Goal: Task Accomplishment & Management: Manage account settings

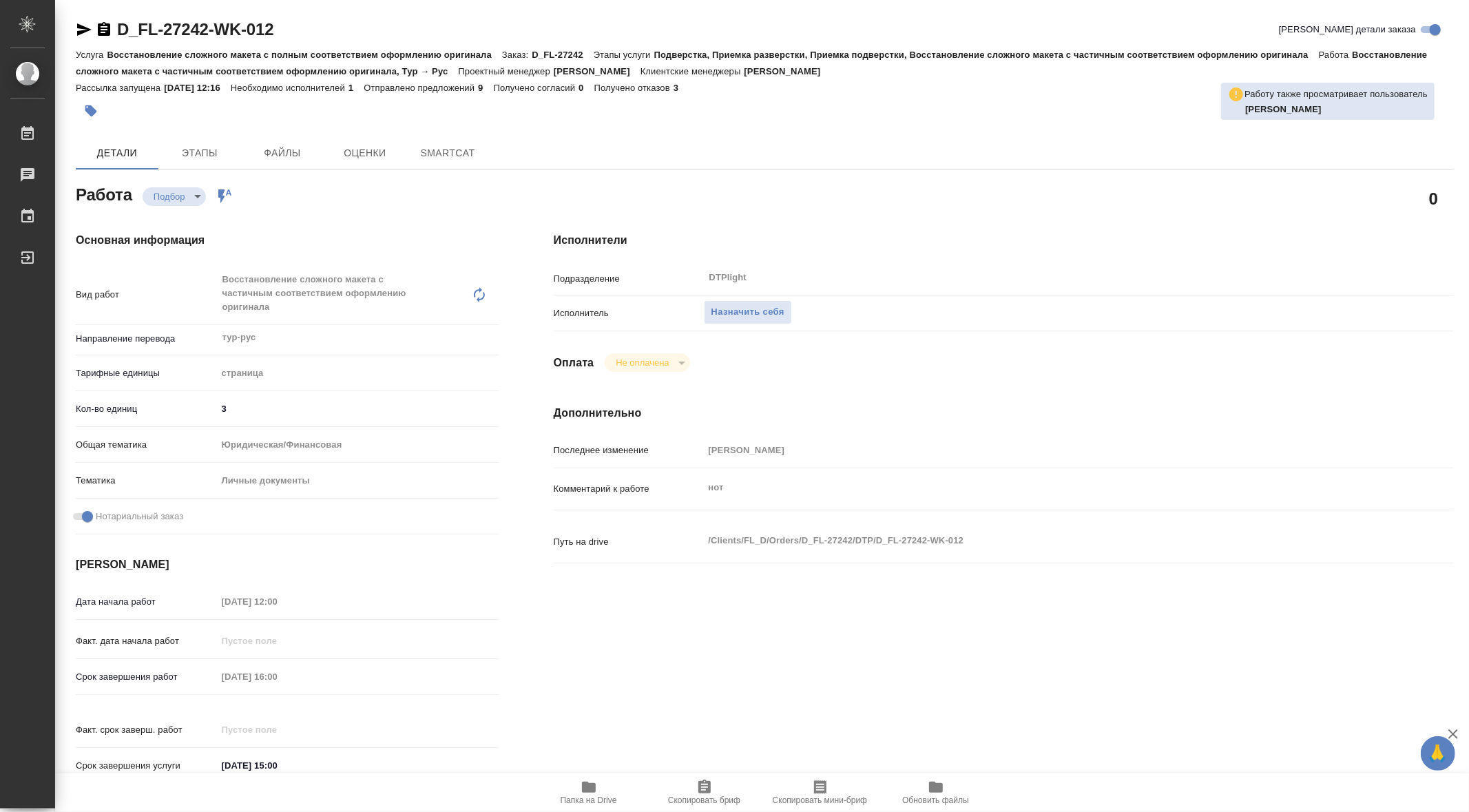
type textarea "x"
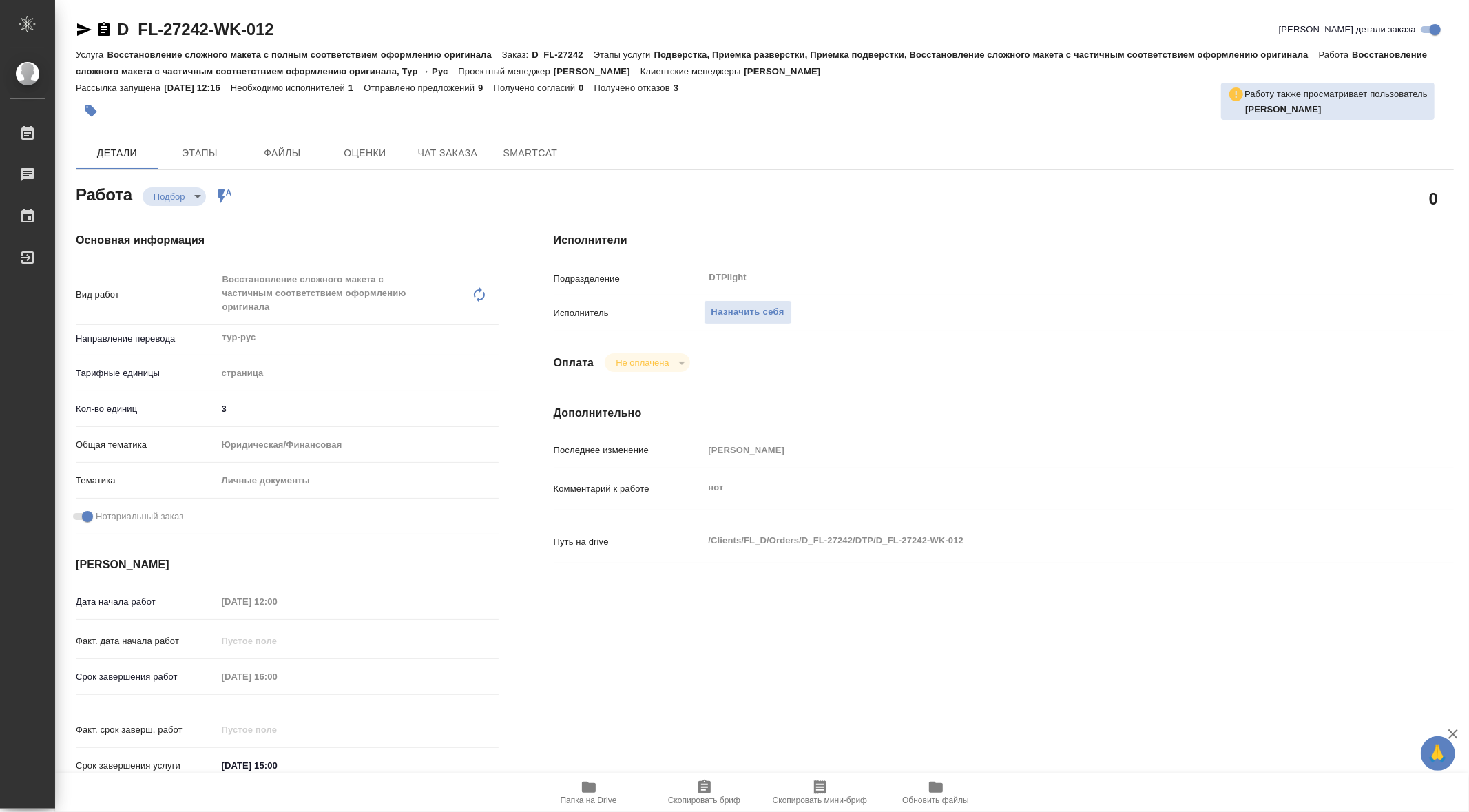
type textarea "x"
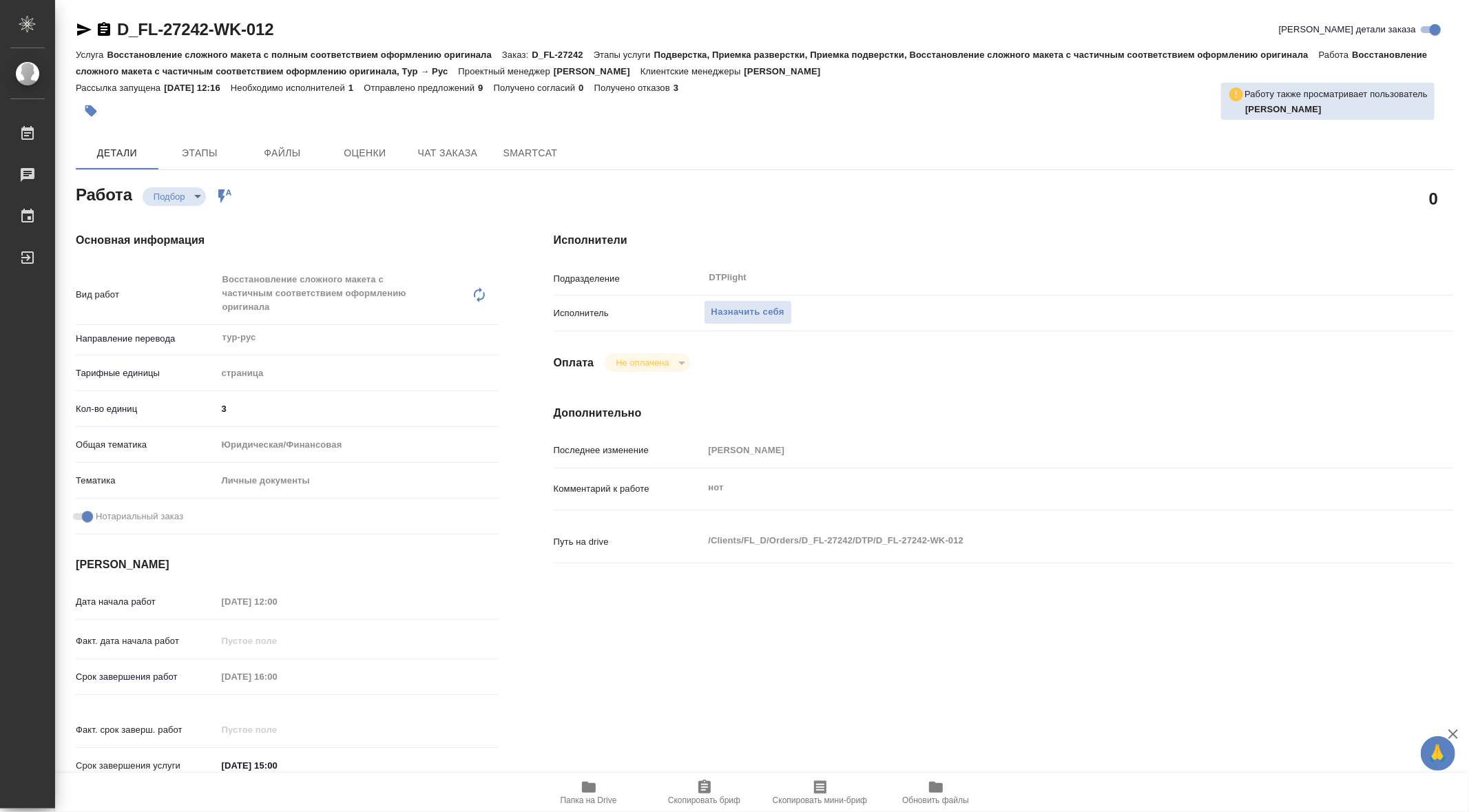
type textarea "x"
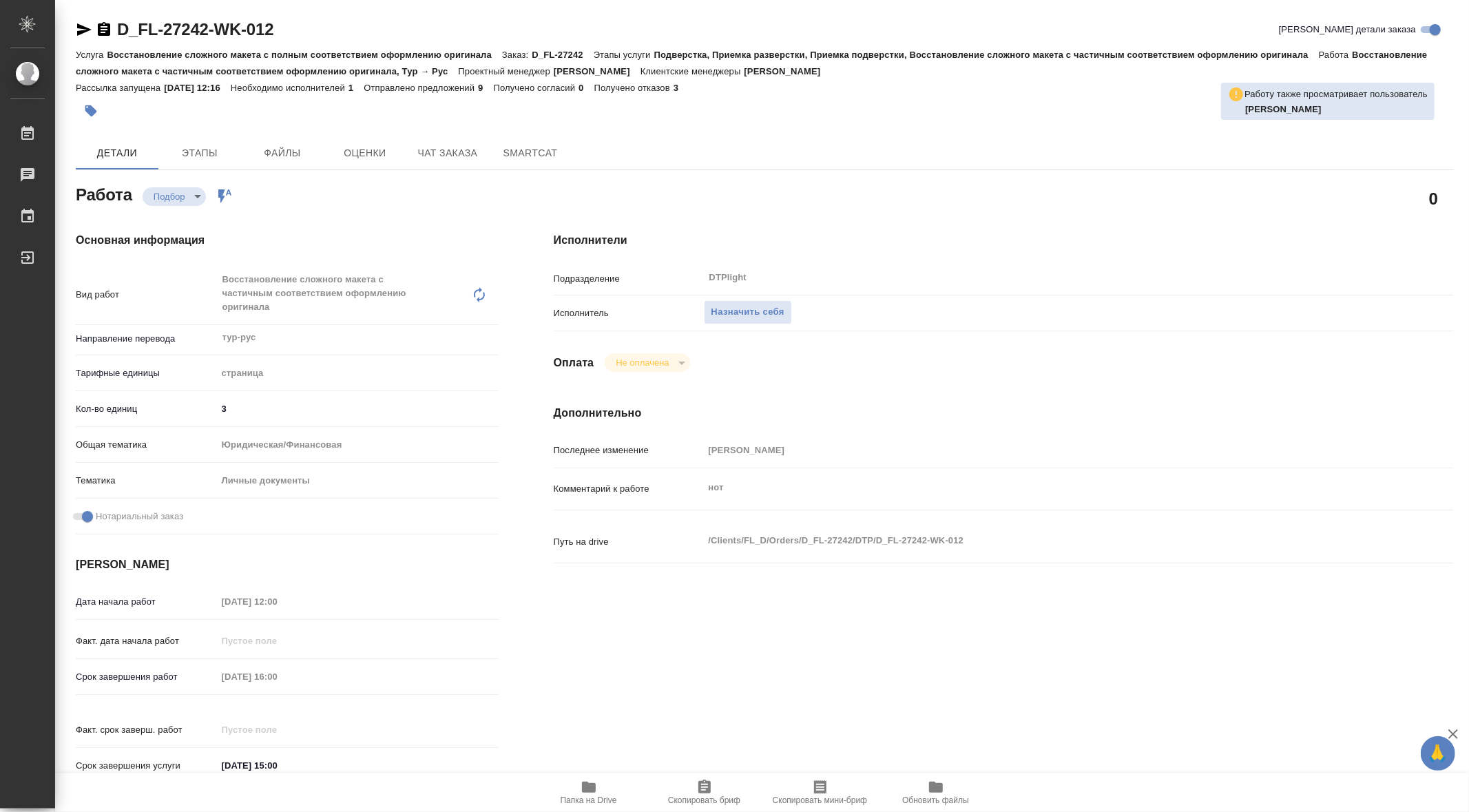
scroll to position [46, 0]
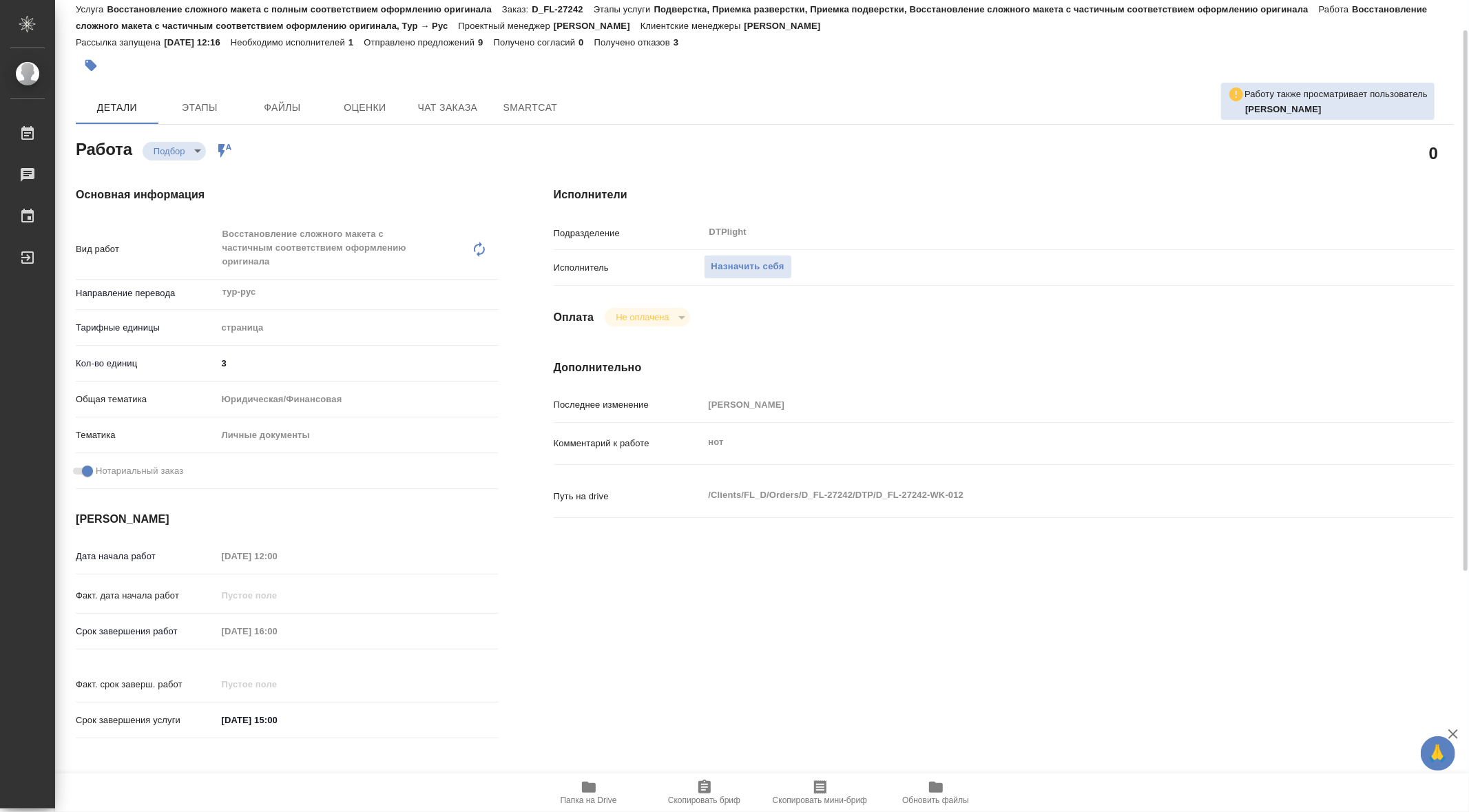
click at [585, 795] on span "Папка на Drive" at bounding box center [588, 800] width 56 height 10
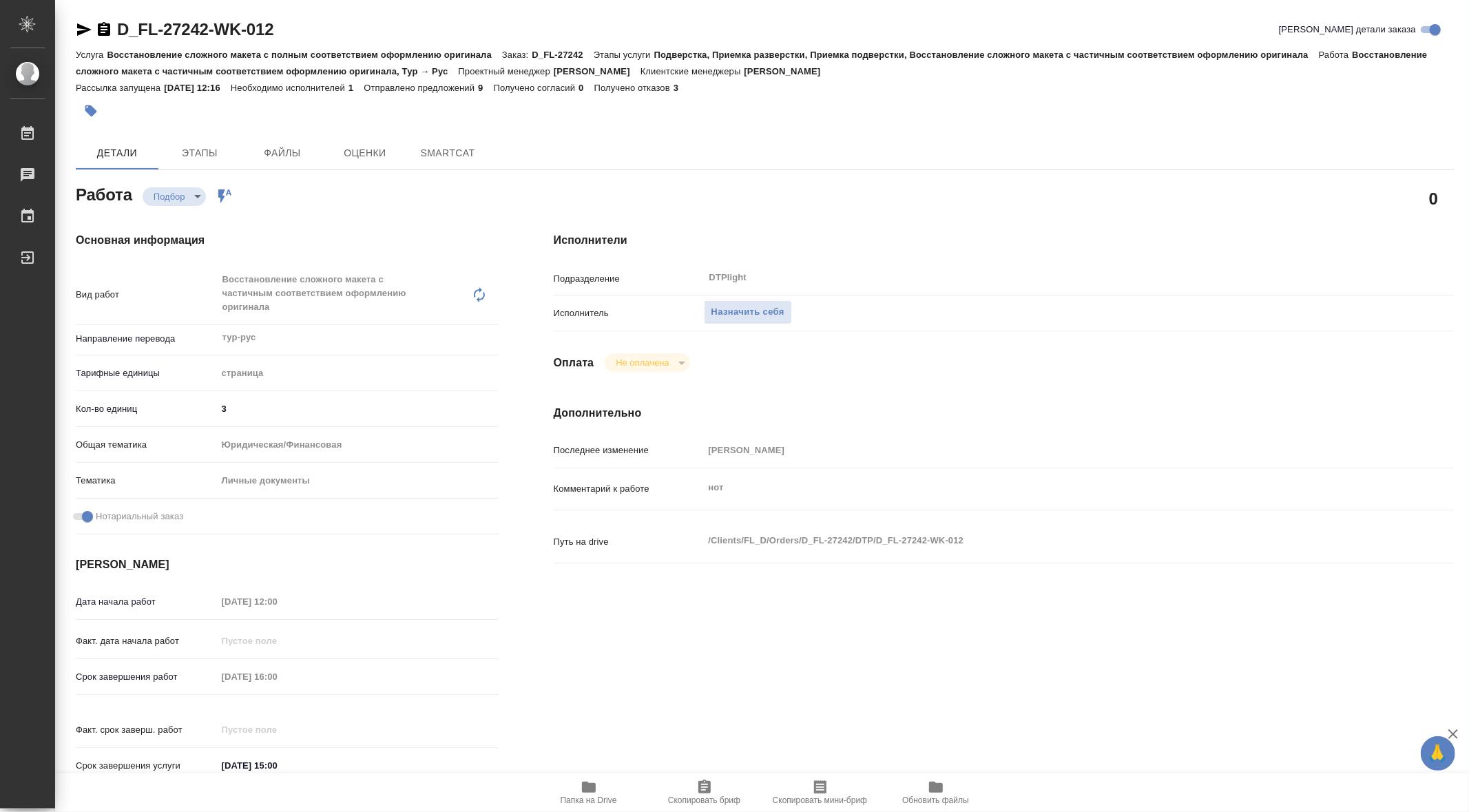
type textarea "x"
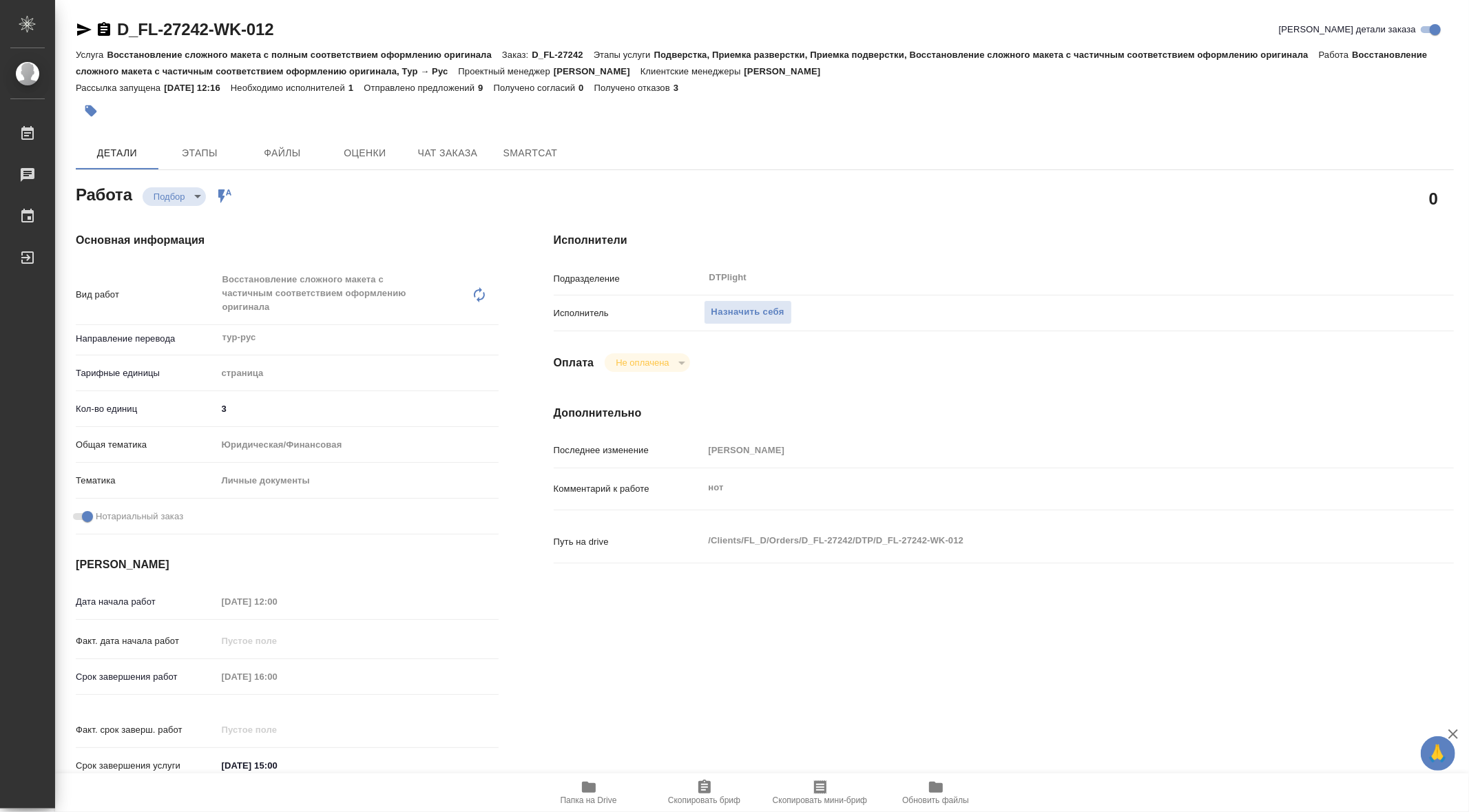
type textarea "x"
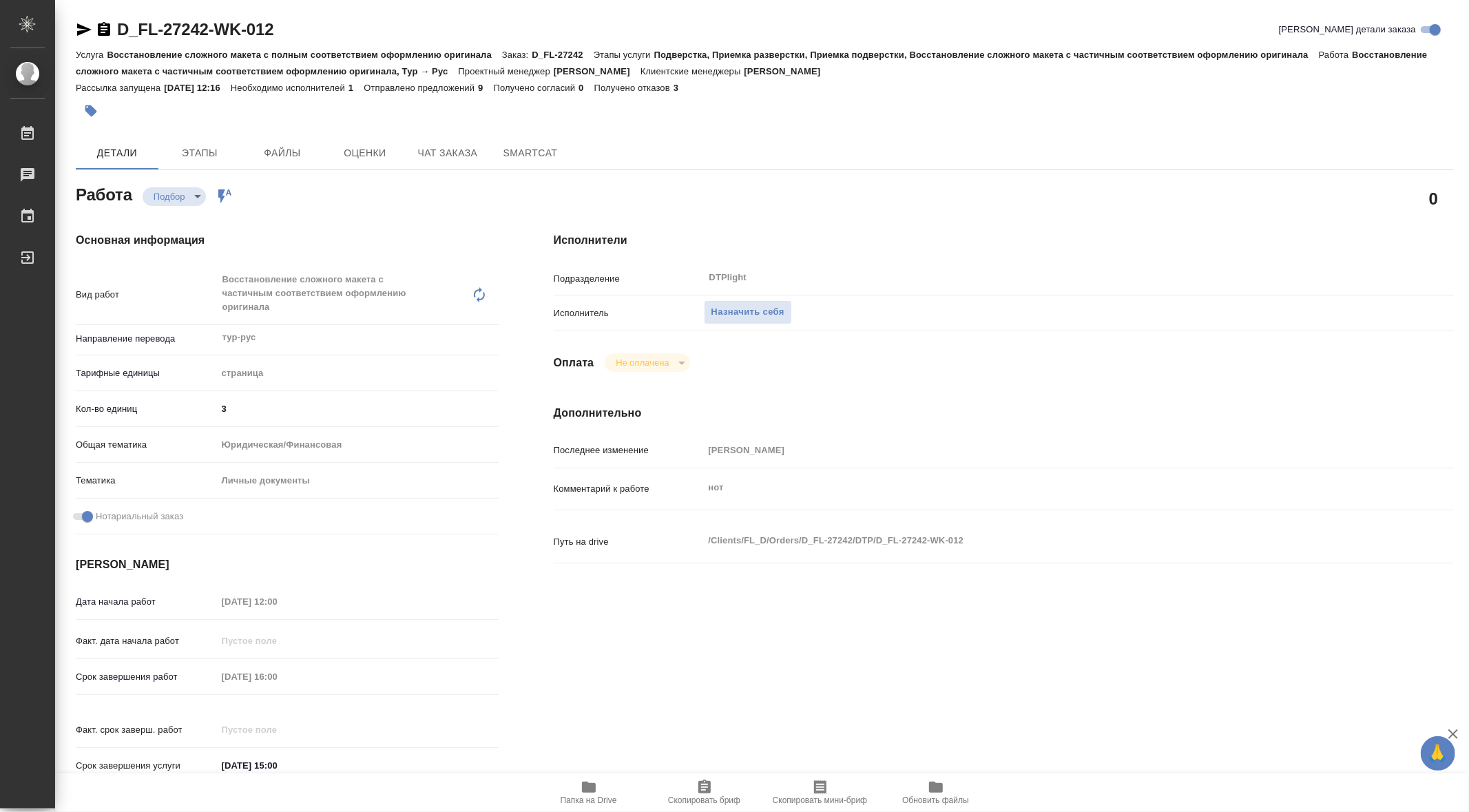
type textarea "x"
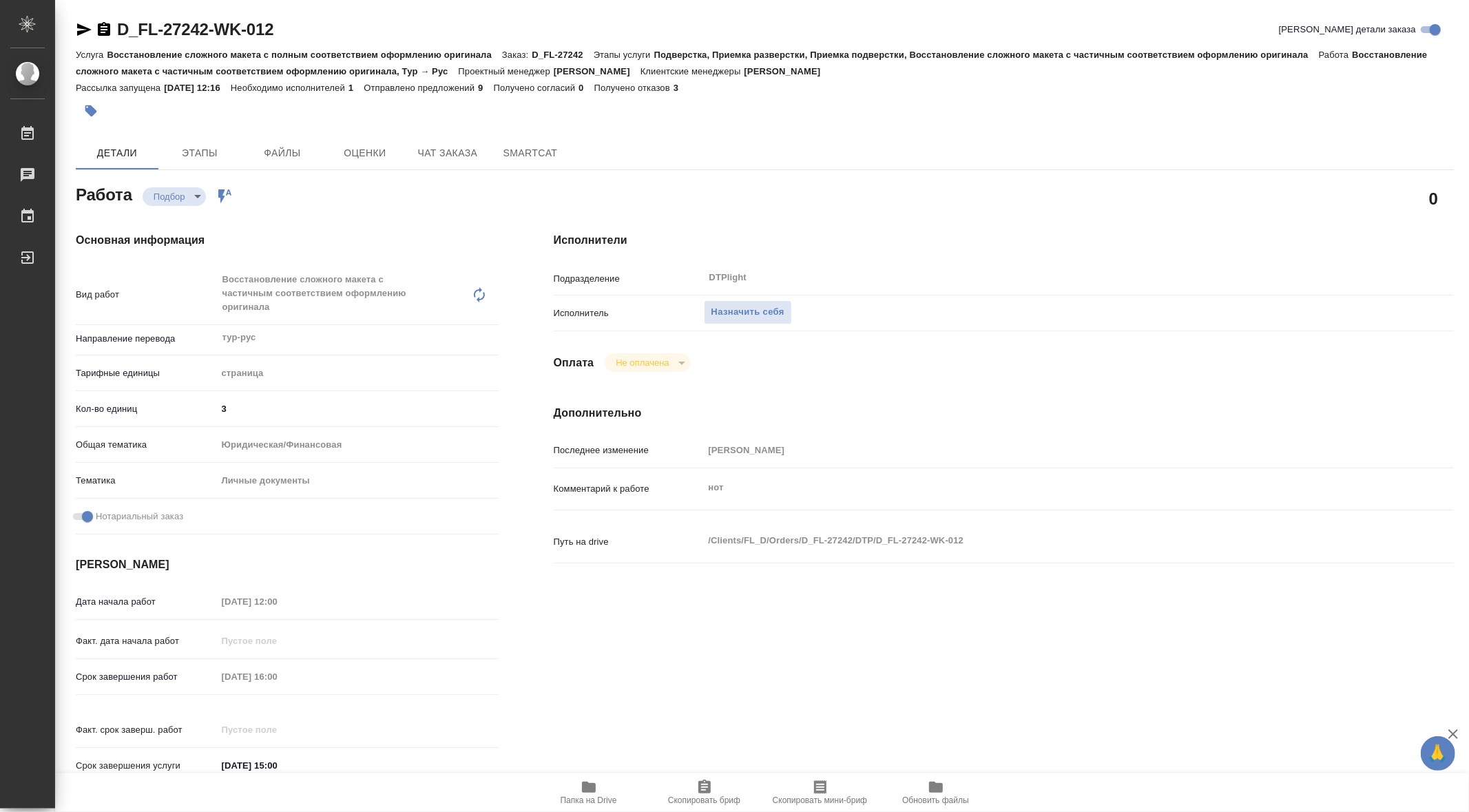
click at [519, 206] on div "Основная информация Вид работ Восстановление сложного макета с частичным соотве…" at bounding box center [287, 512] width 478 height 615
click at [730, 315] on span "Назначить себя" at bounding box center [748, 311] width 73 height 15
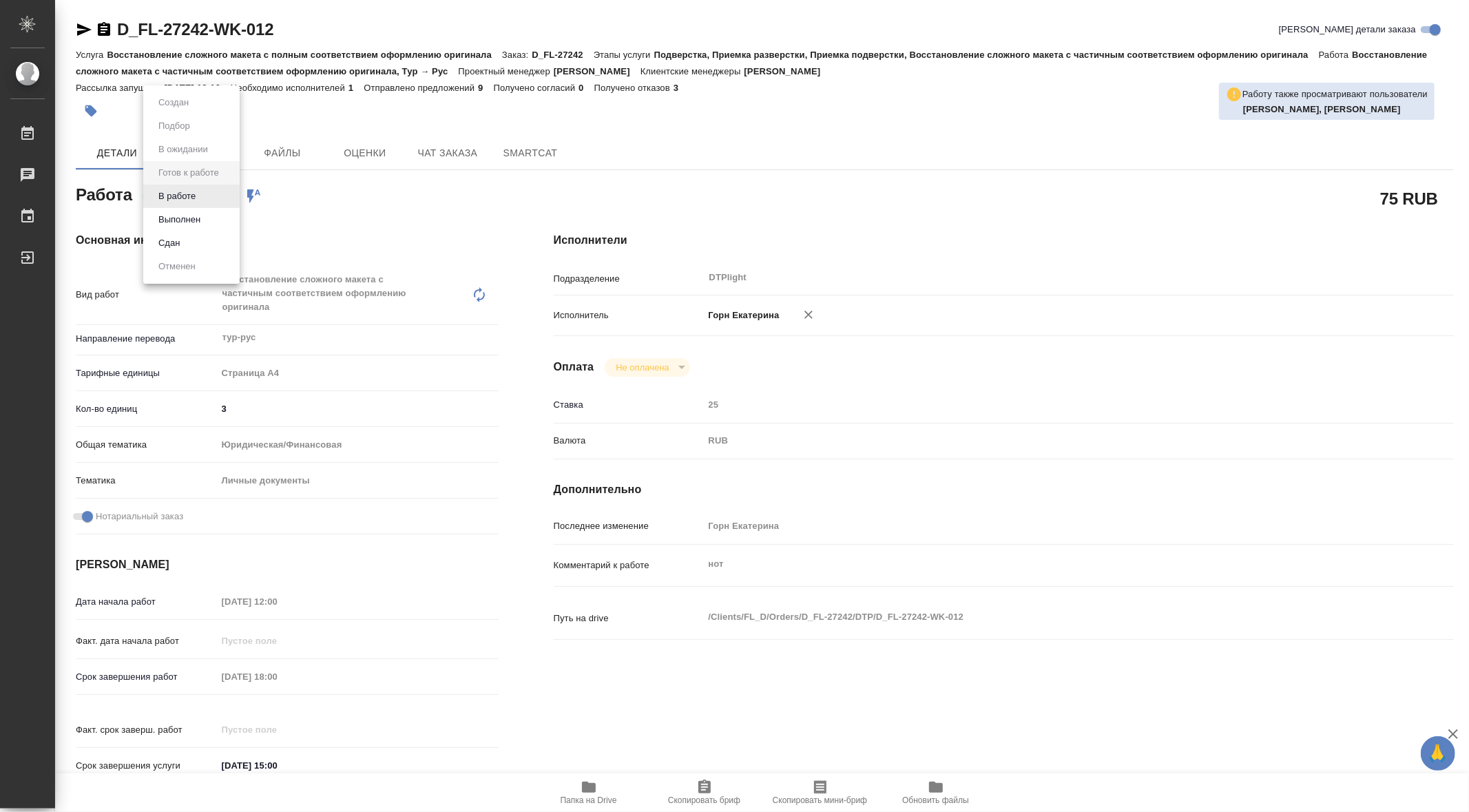
click at [193, 198] on body "🙏 .cls-1 fill:#fff; AWATERA Gorn Ekaterina Работы Чаты График Выйти D_FL-27242-…" at bounding box center [734, 406] width 1469 height 812
click at [191, 197] on button "В работе" at bounding box center [177, 196] width 46 height 15
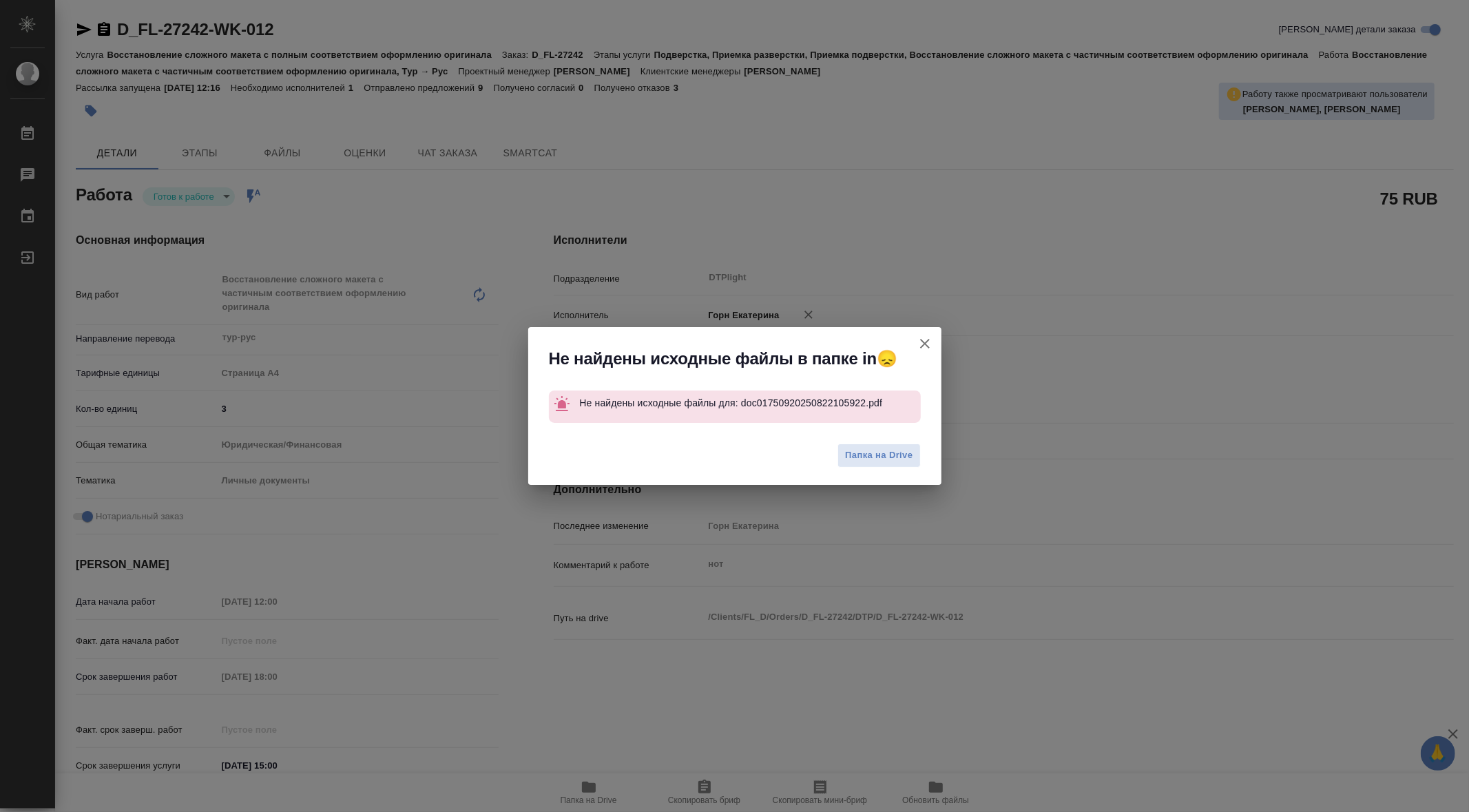
type textarea "x"
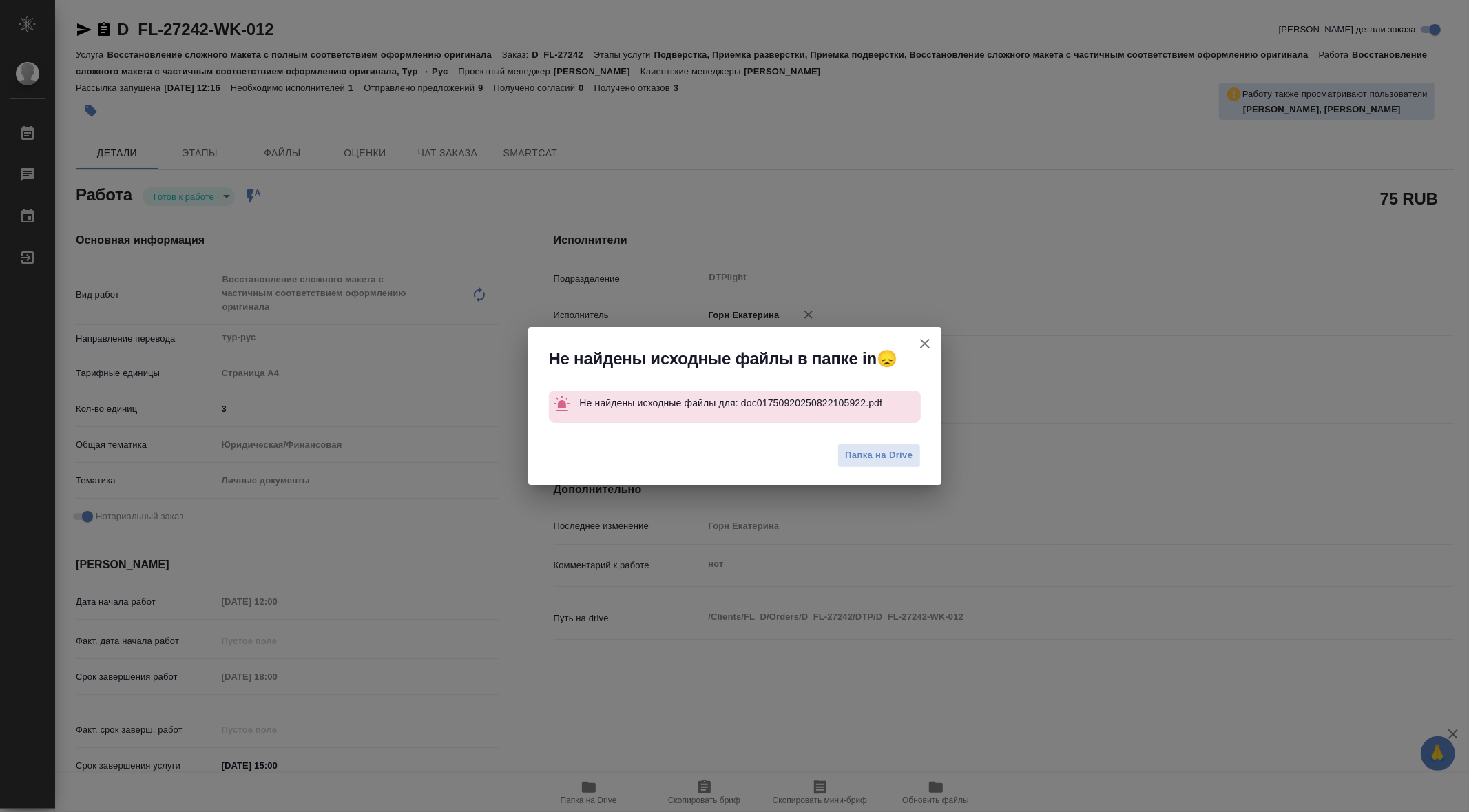
type textarea "x"
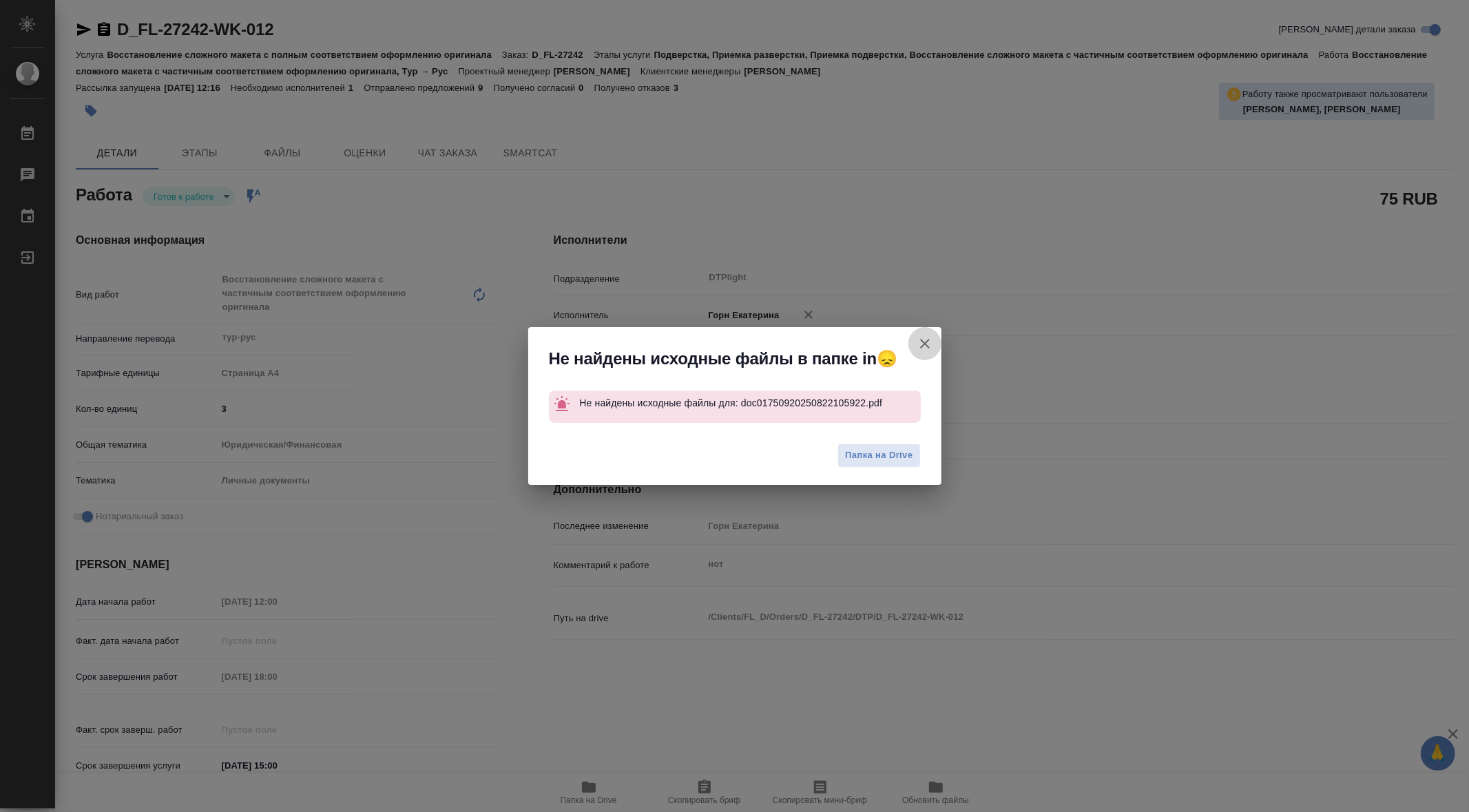
click at [924, 344] on icon "button" at bounding box center [925, 344] width 10 height 10
type textarea "x"
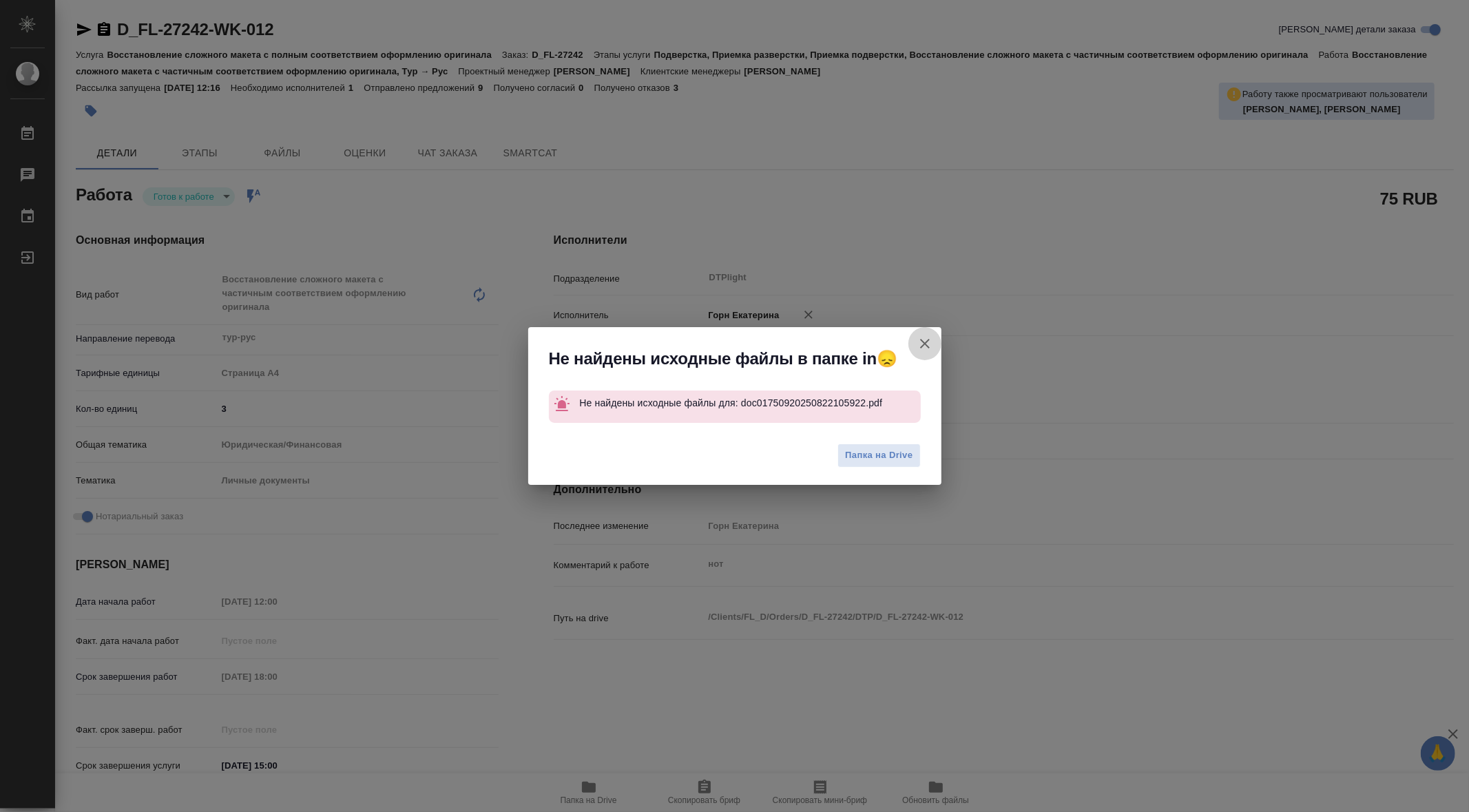
type textarea "x"
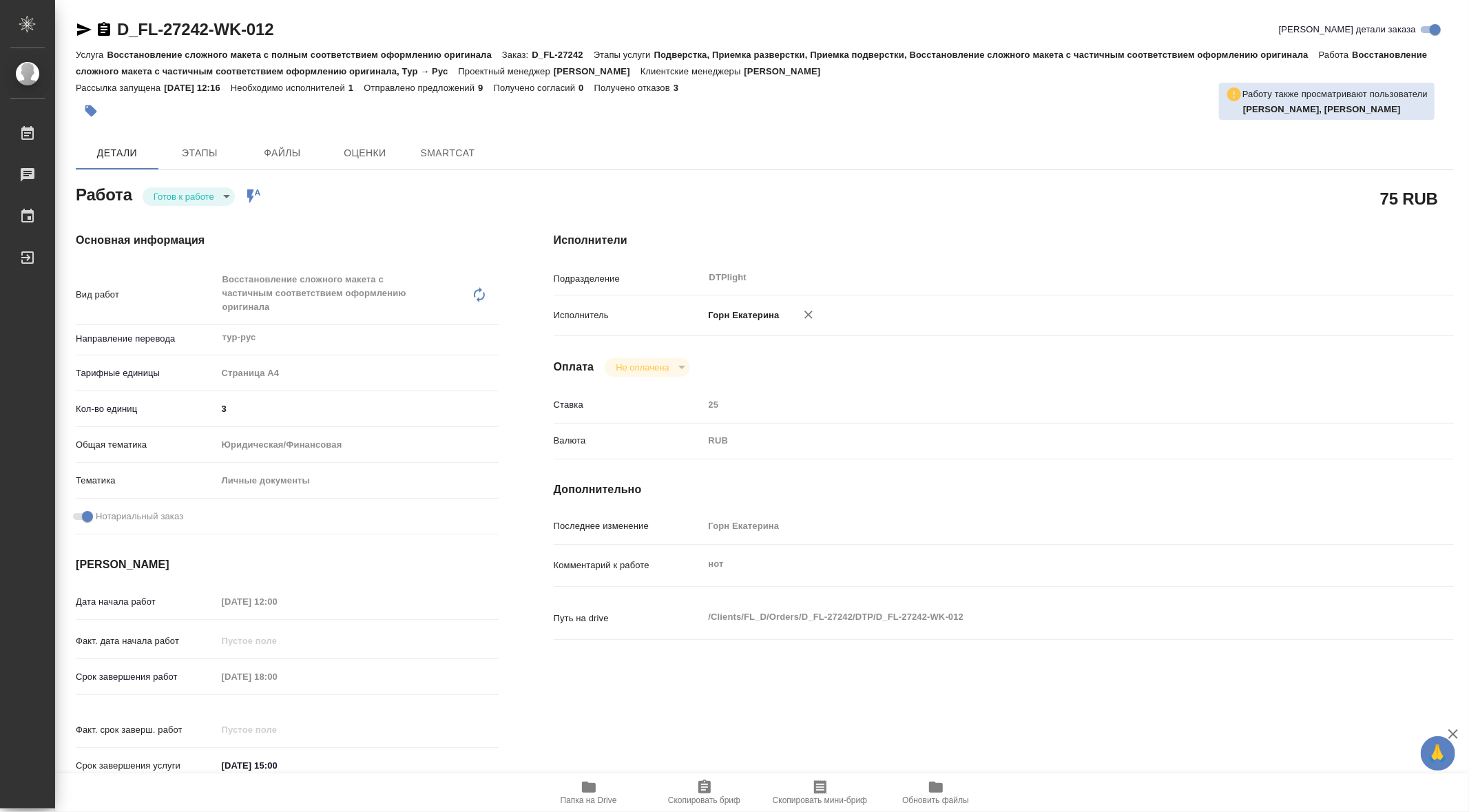
type textarea "x"
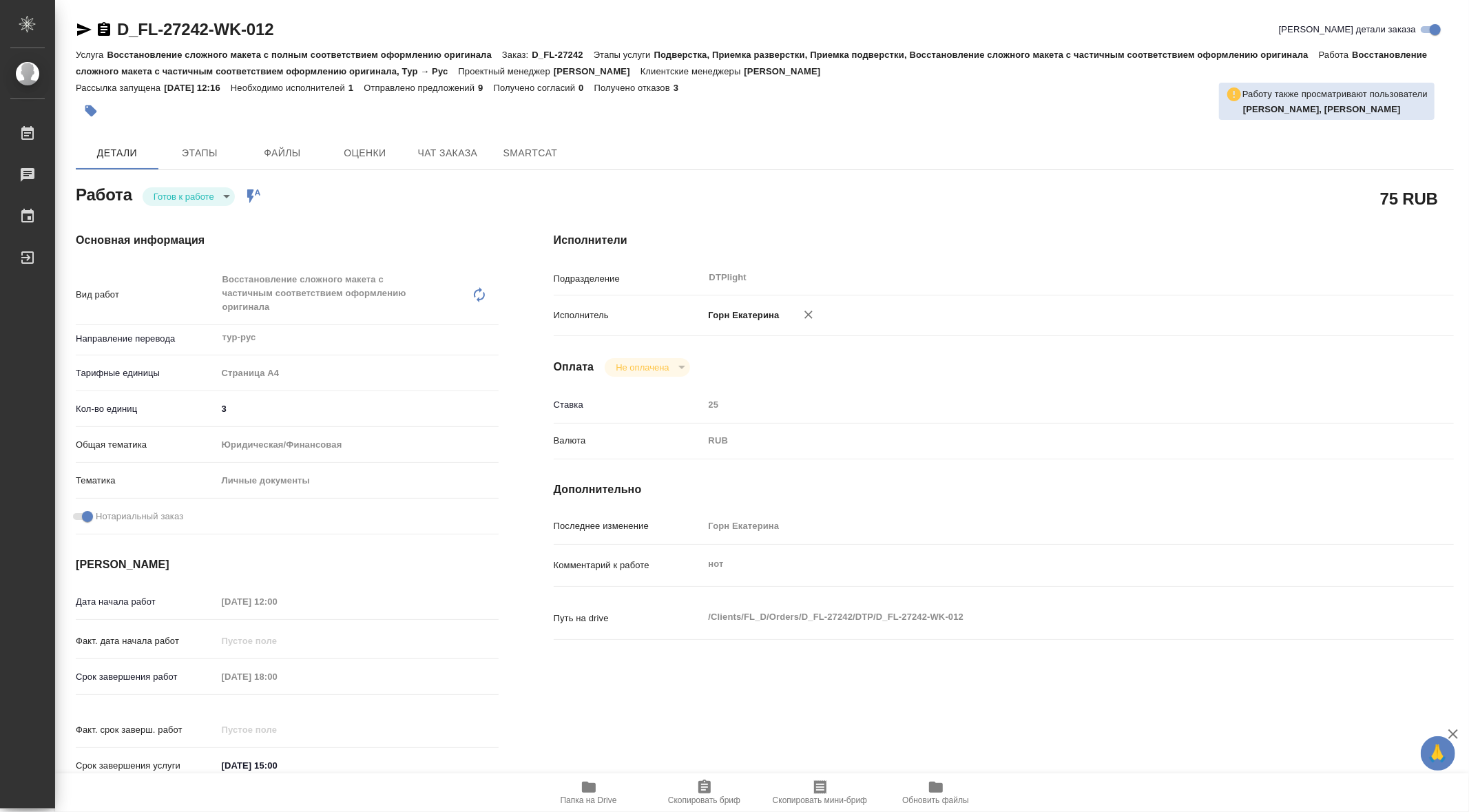
type textarea "x"
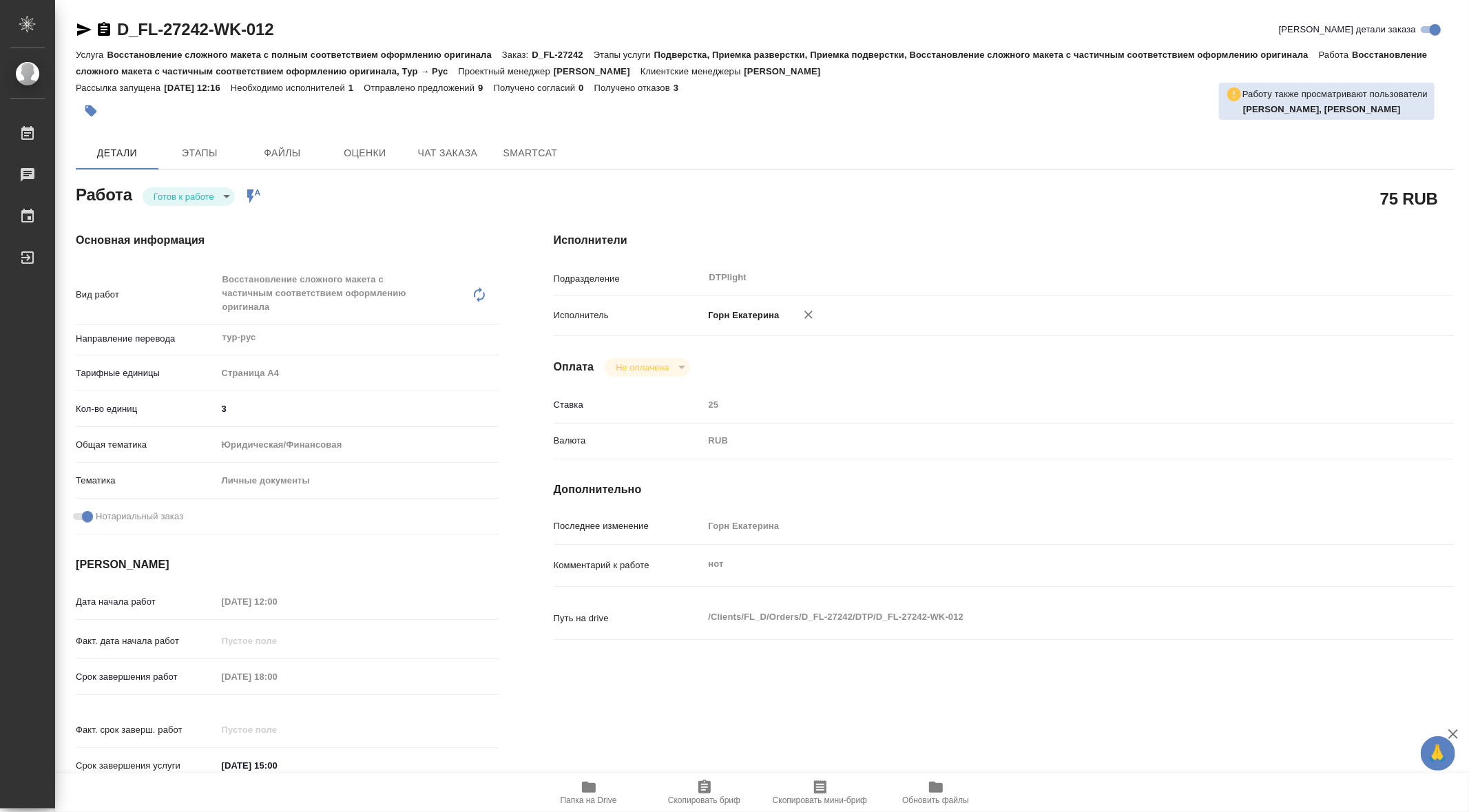
type textarea "x"
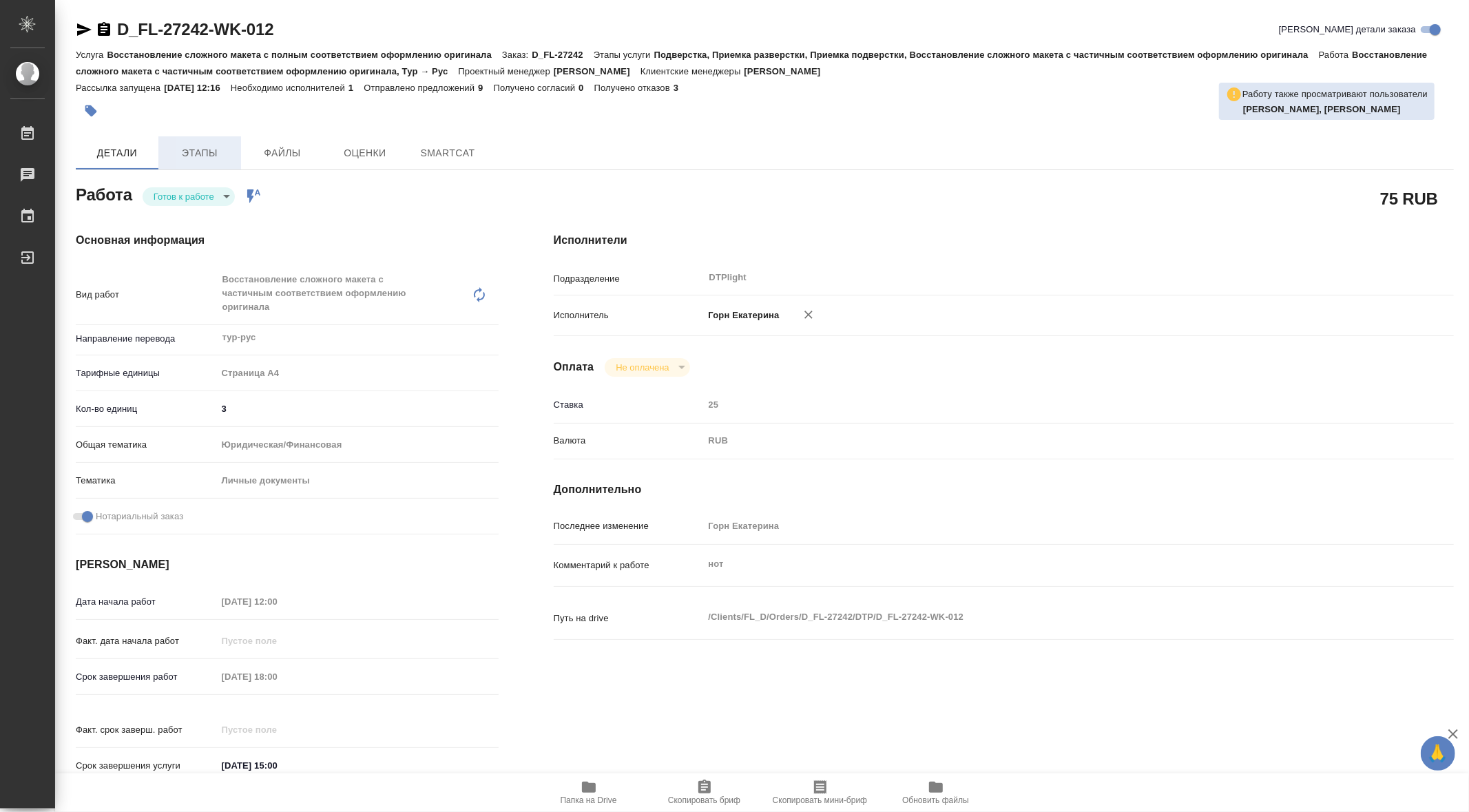
type textarea "x"
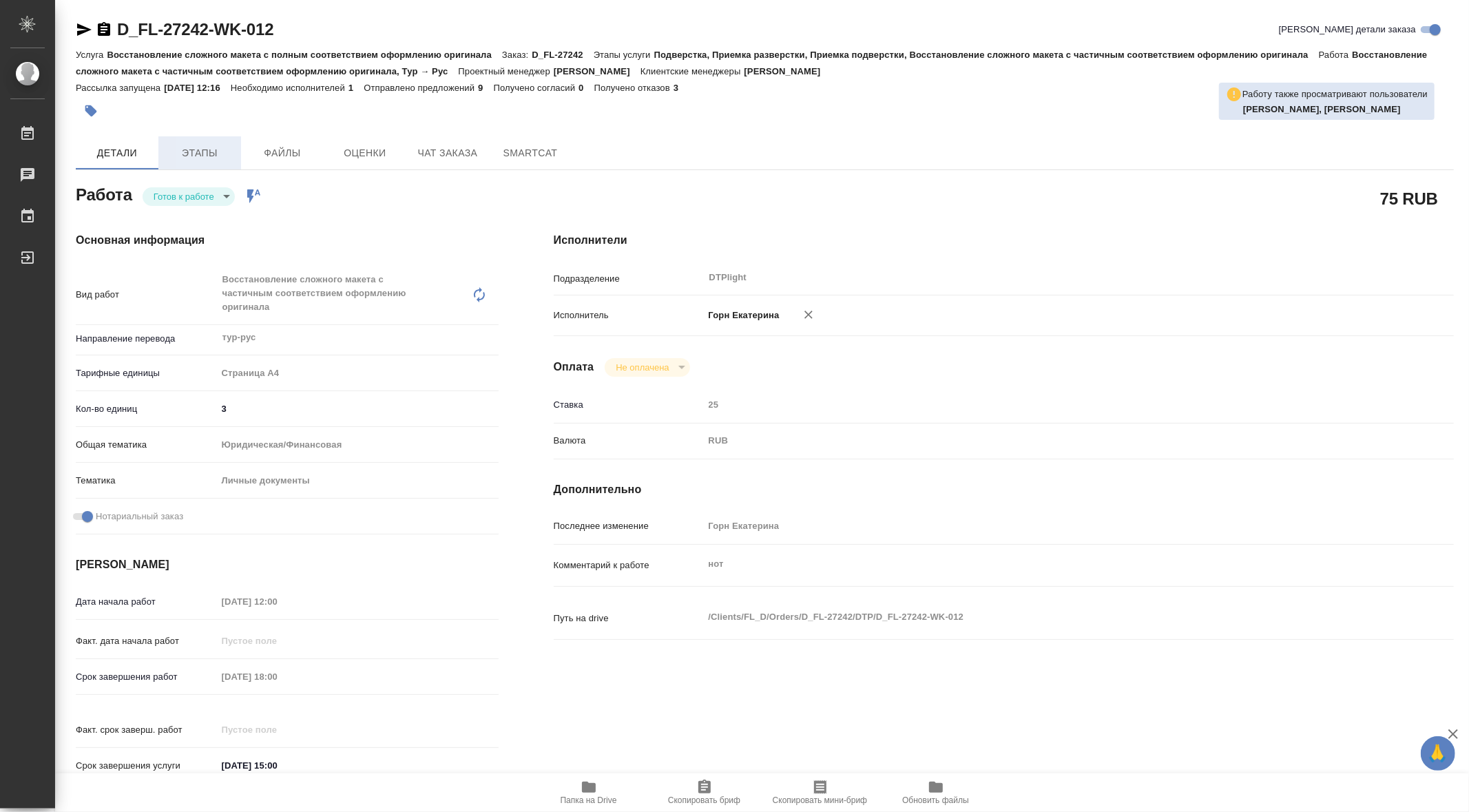
type textarea "x"
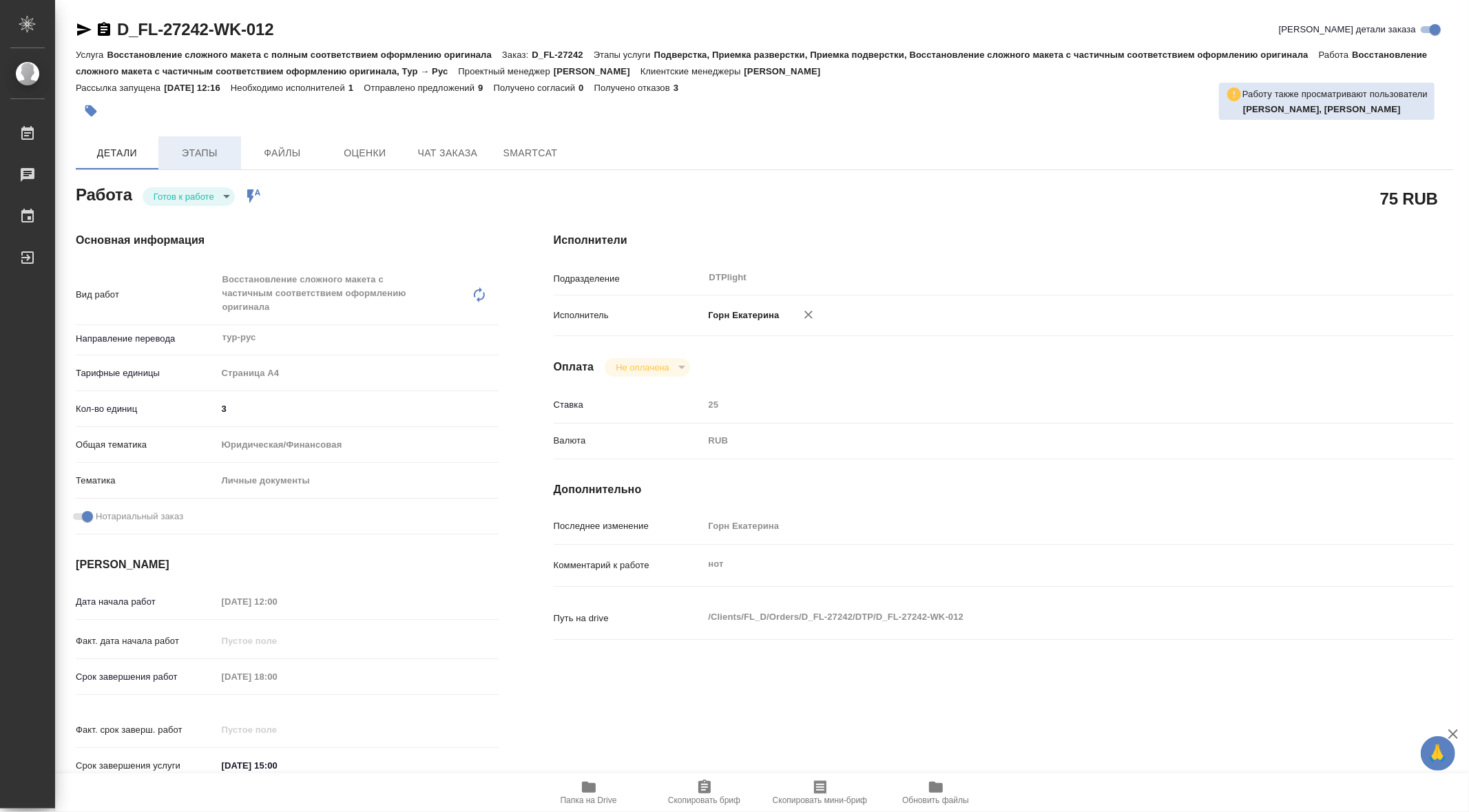
type textarea "x"
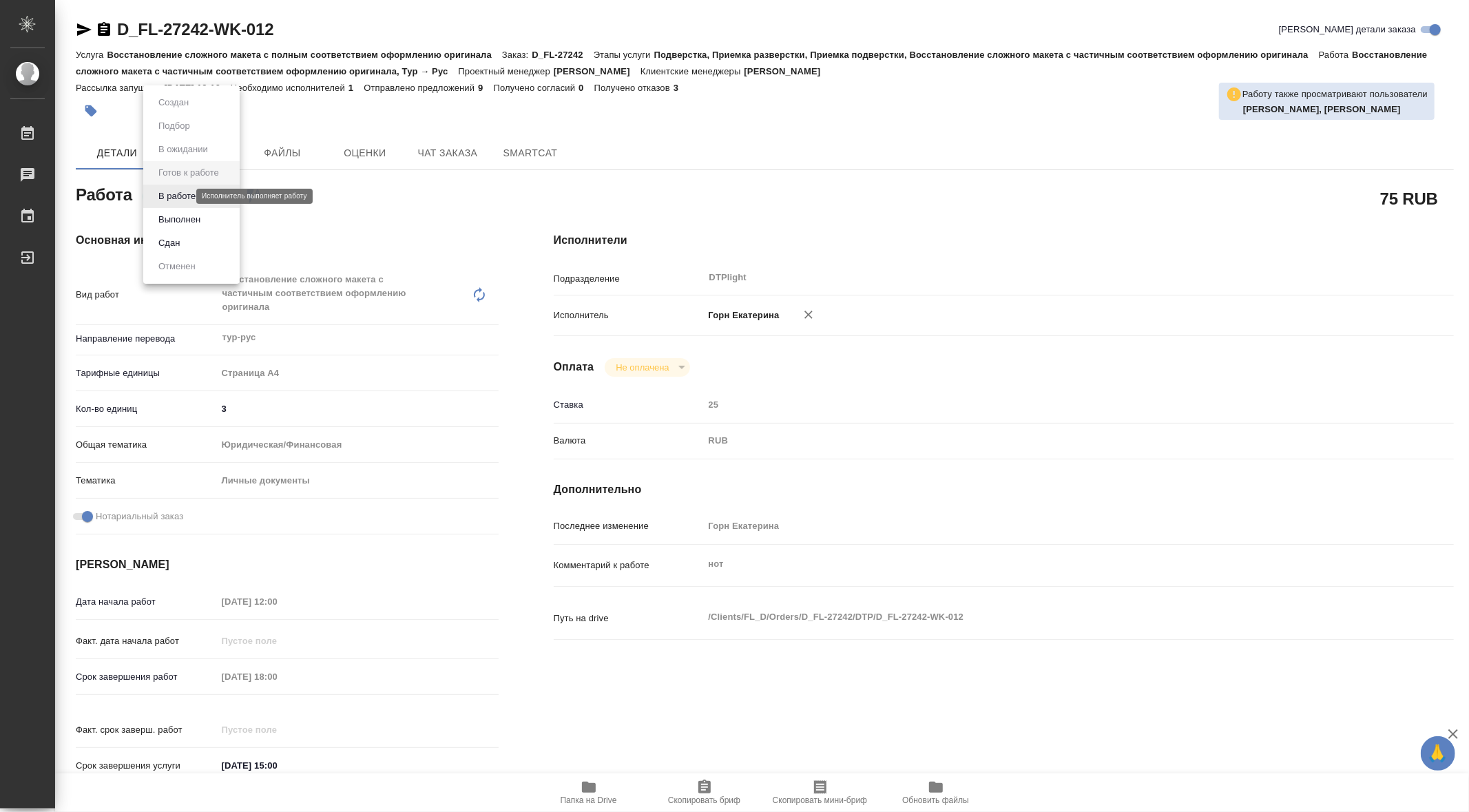
click at [178, 191] on body "🙏 .cls-1 fill:#fff; AWATERA Gorn Ekaterina Работы Чаты График Выйти D_FL-27242-…" at bounding box center [734, 406] width 1469 height 812
click at [185, 198] on button "В работе" at bounding box center [177, 196] width 46 height 15
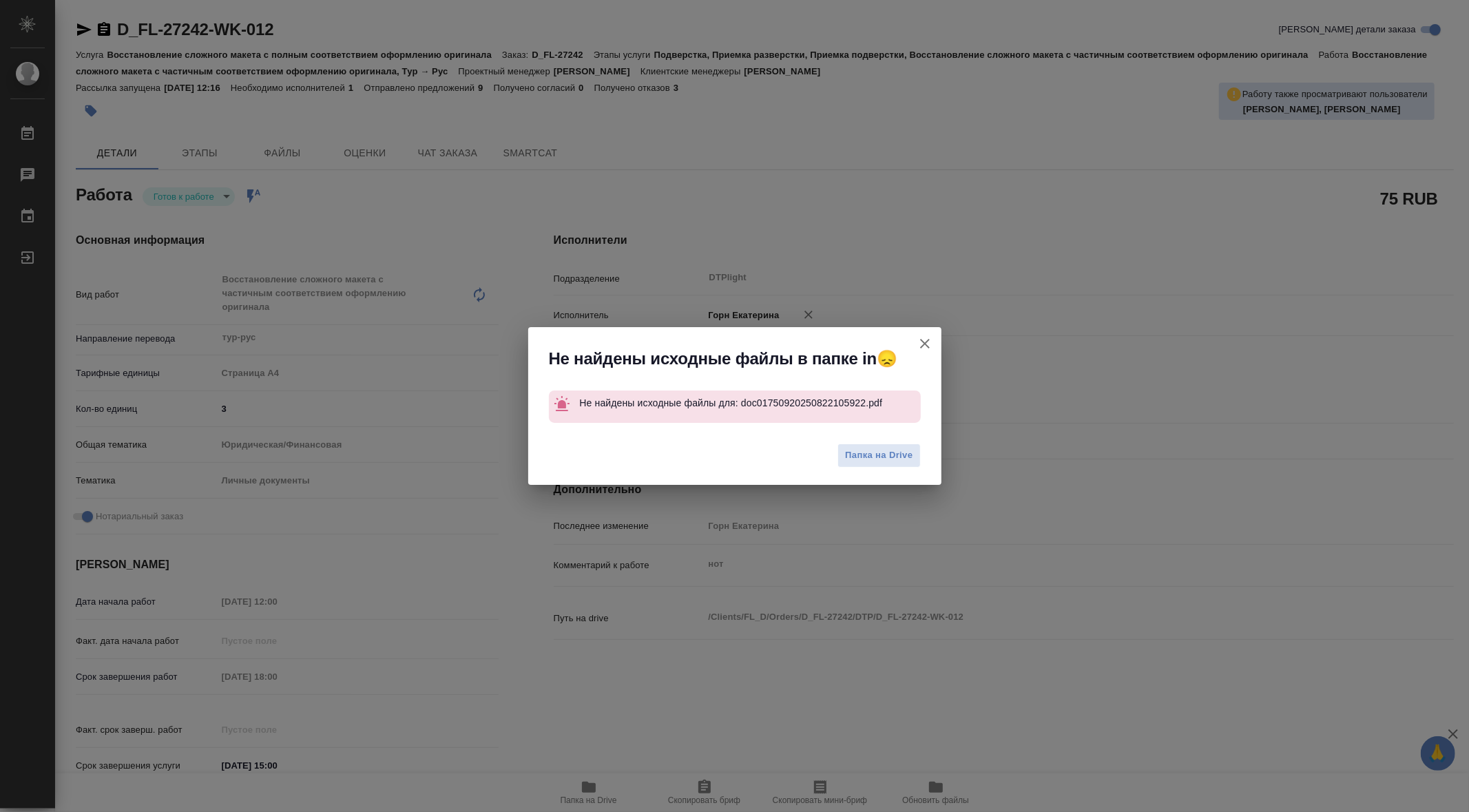
type textarea "x"
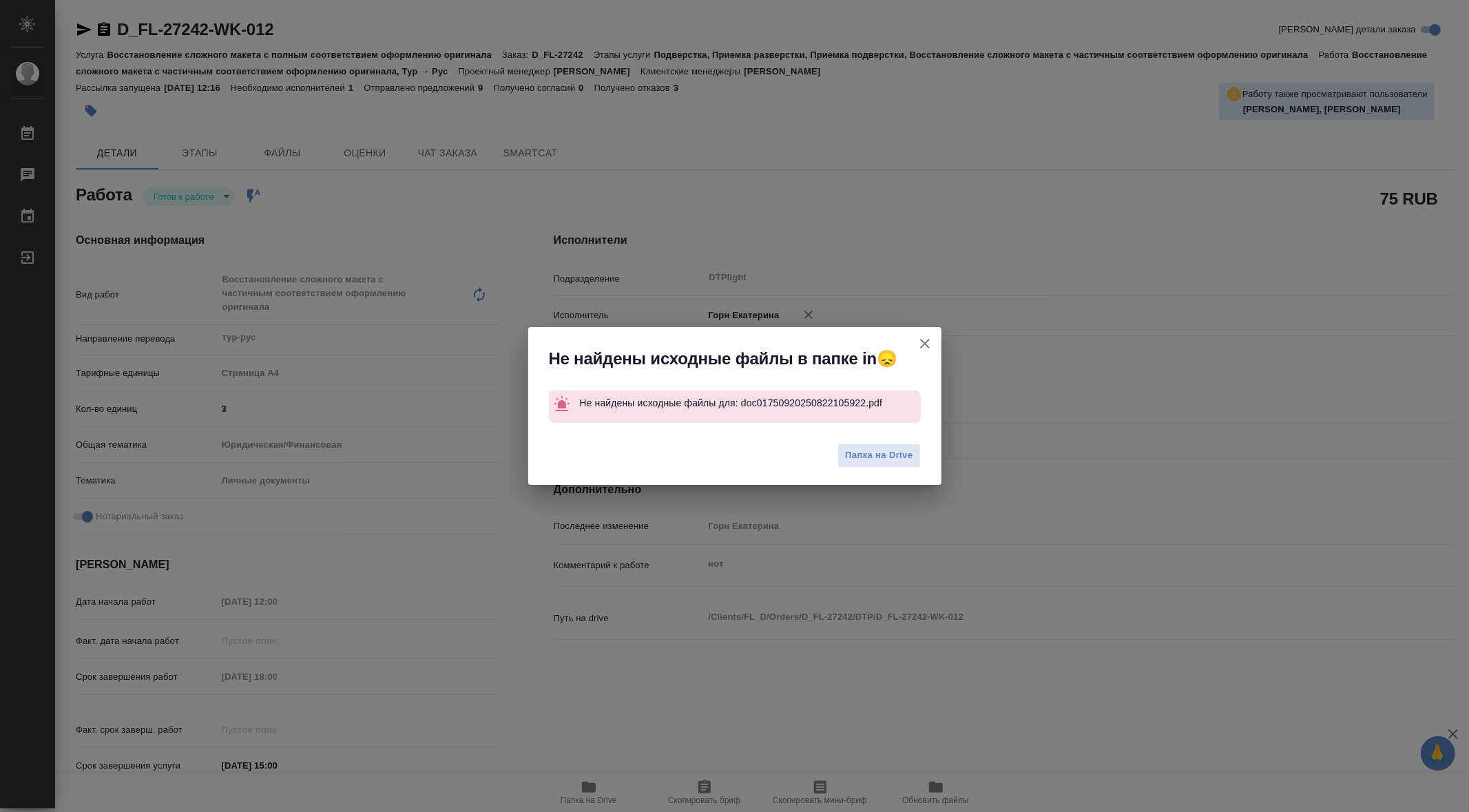
click at [929, 345] on icon "button" at bounding box center [924, 344] width 16 height 16
type textarea "x"
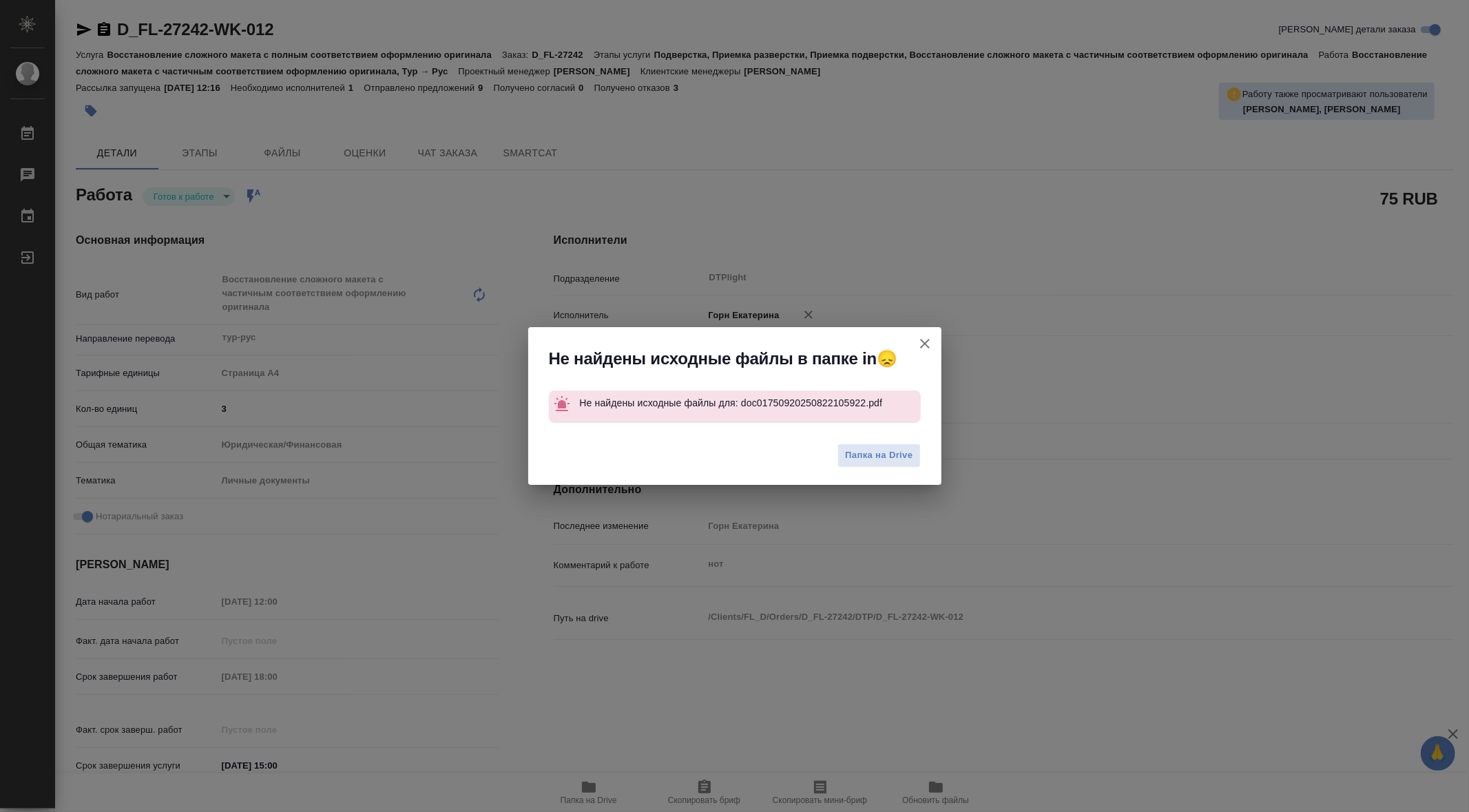
type textarea "x"
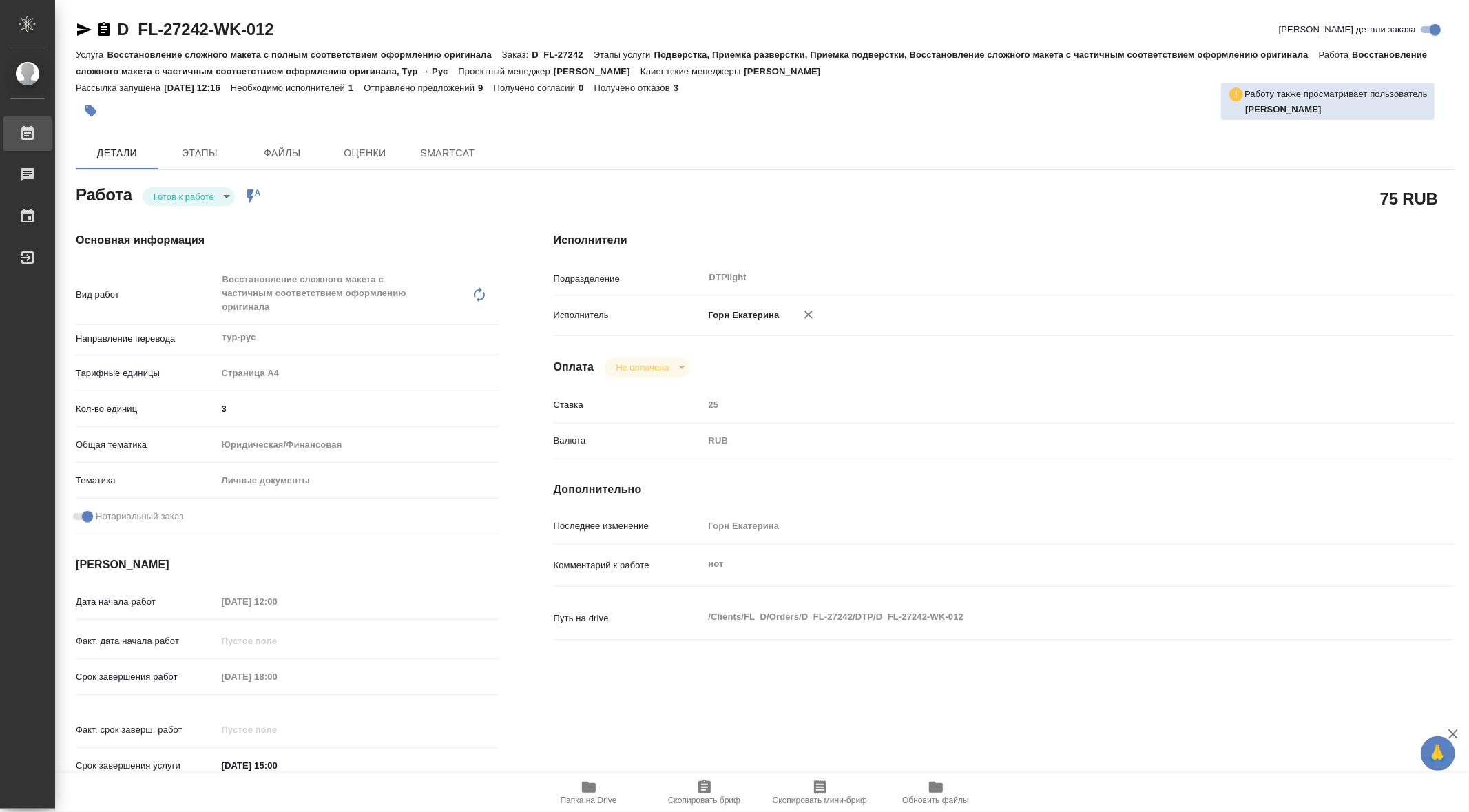
type textarea "x"
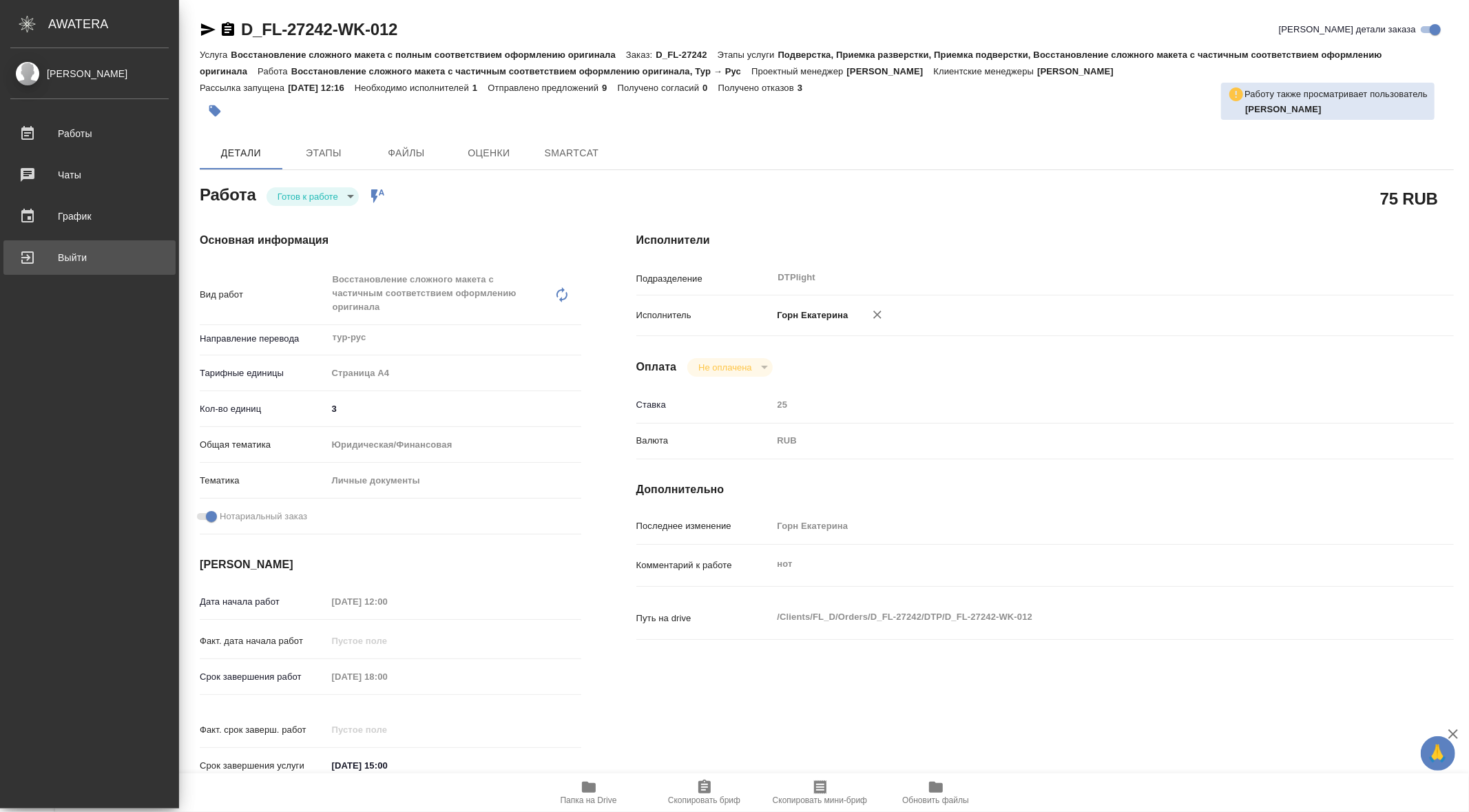
type textarea "x"
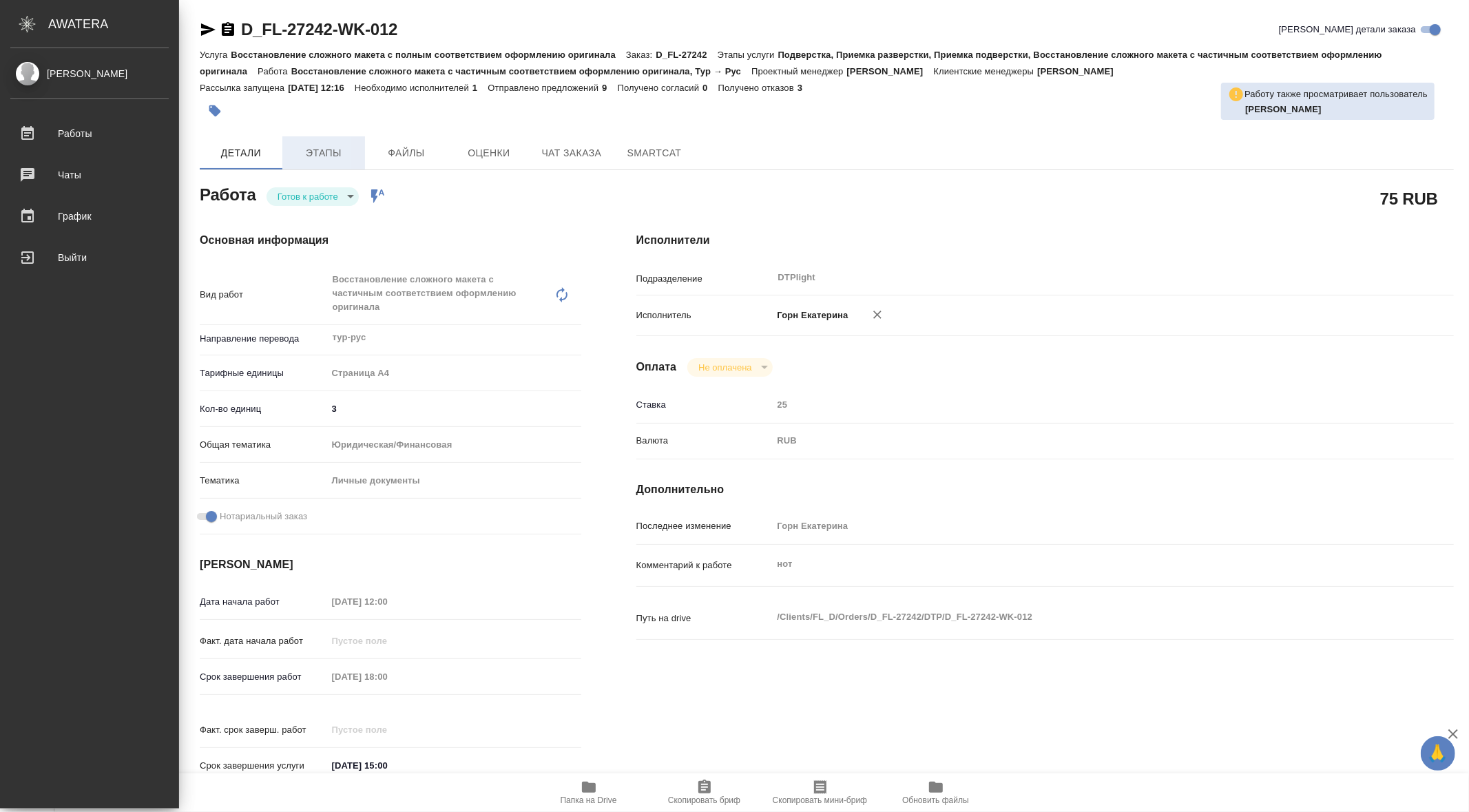
type textarea "x"
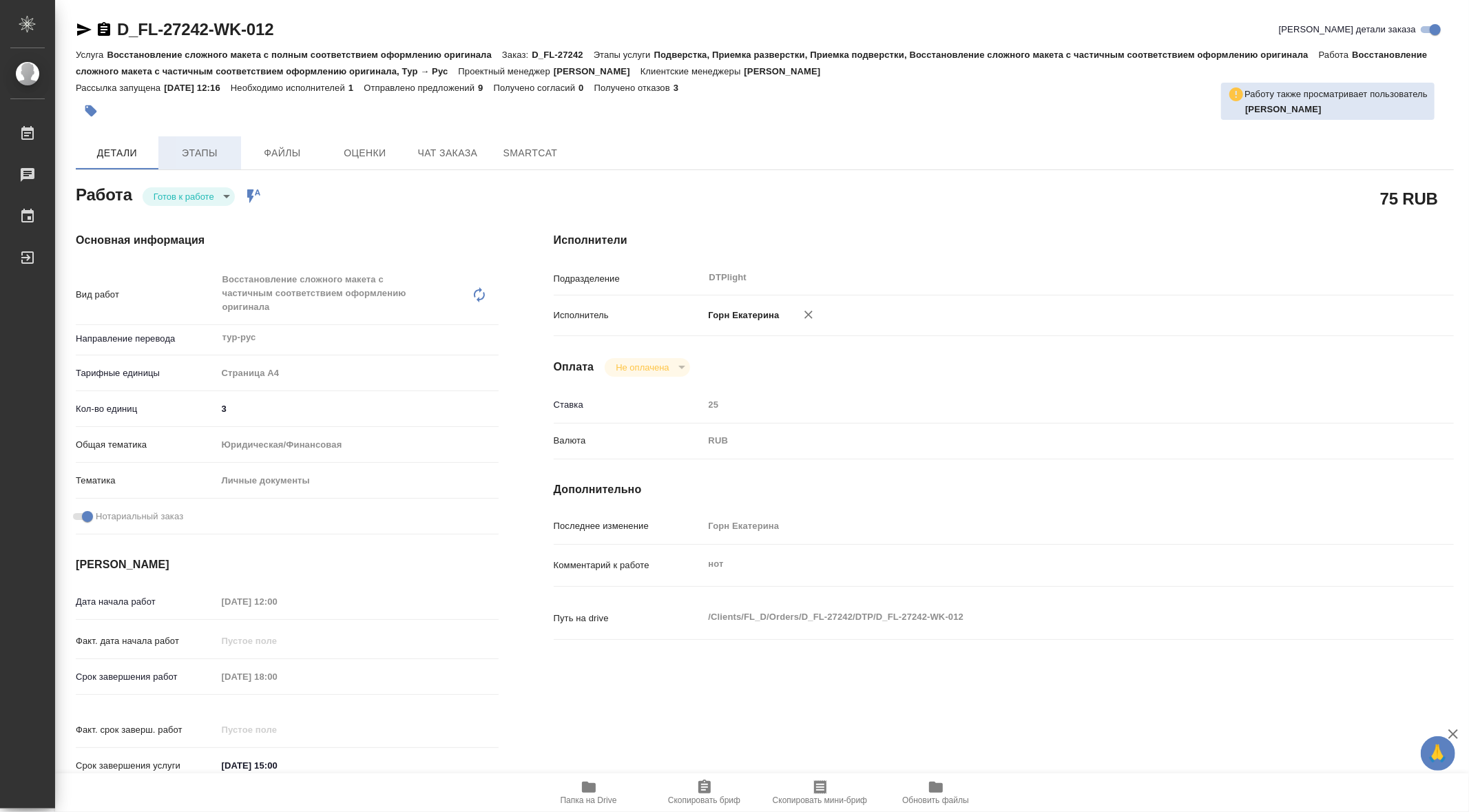
type textarea "x"
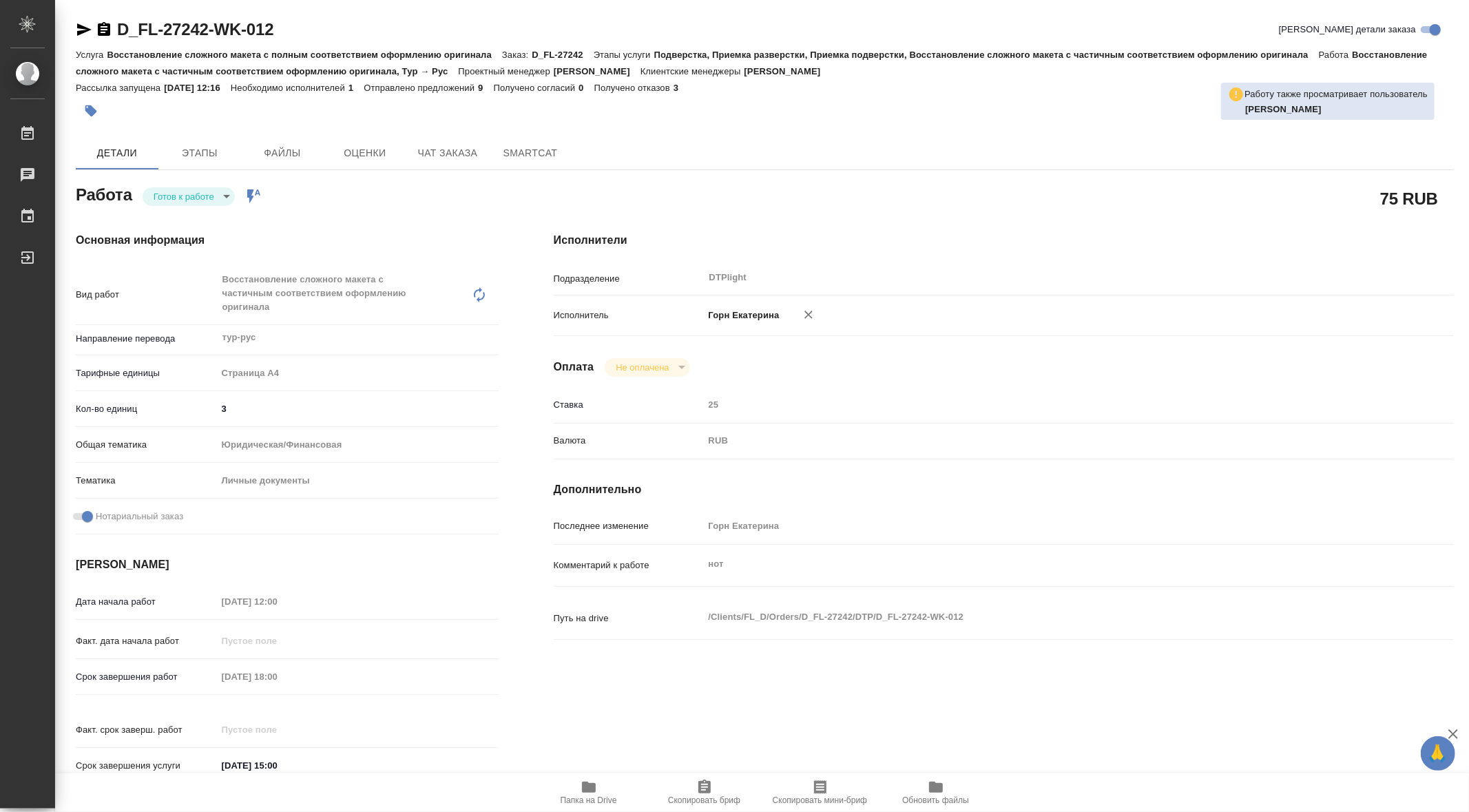
type textarea "x"
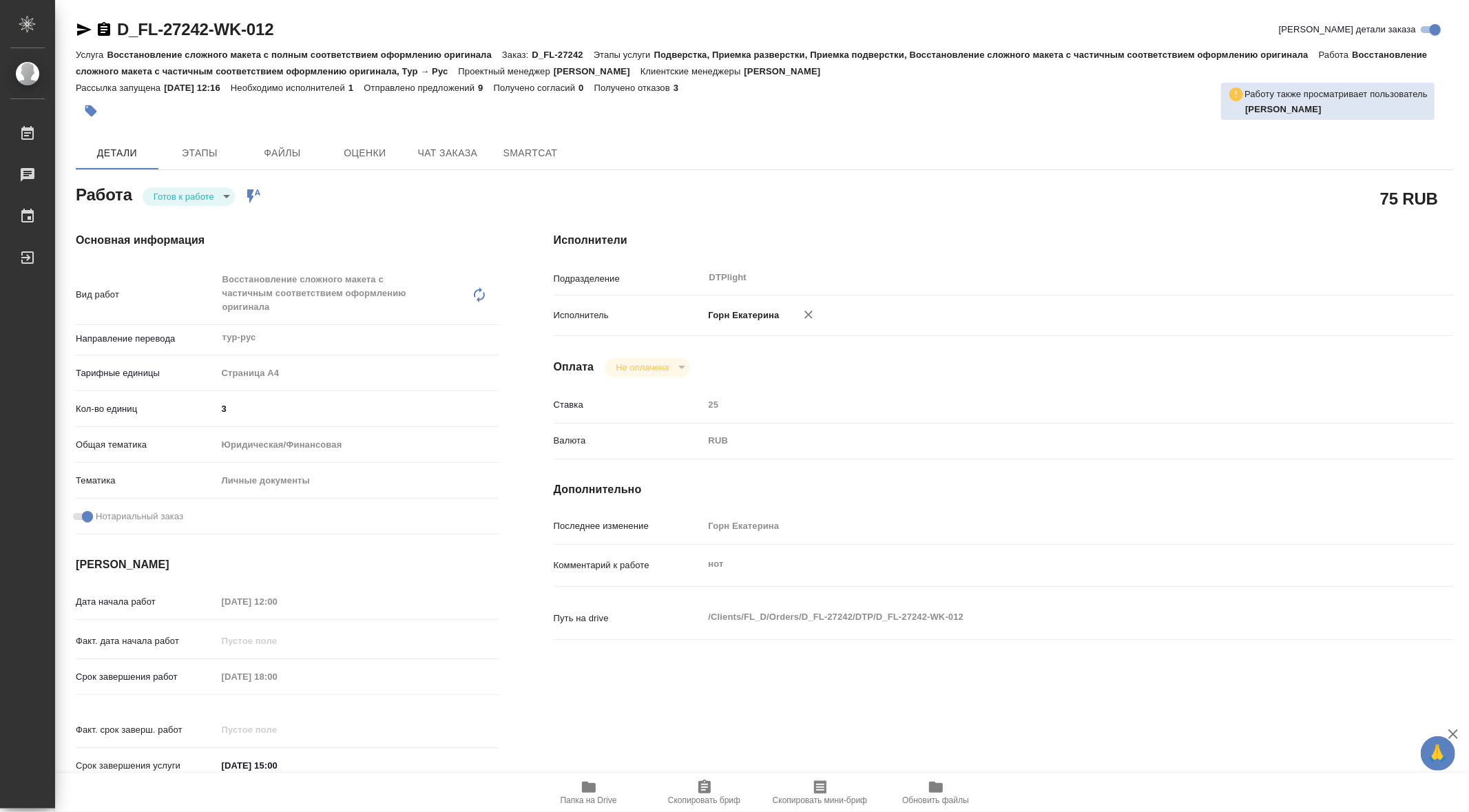
click at [1150, 358] on div "Оплата Не оплачена notPayed" at bounding box center [1003, 367] width 900 height 19
type textarea "x"
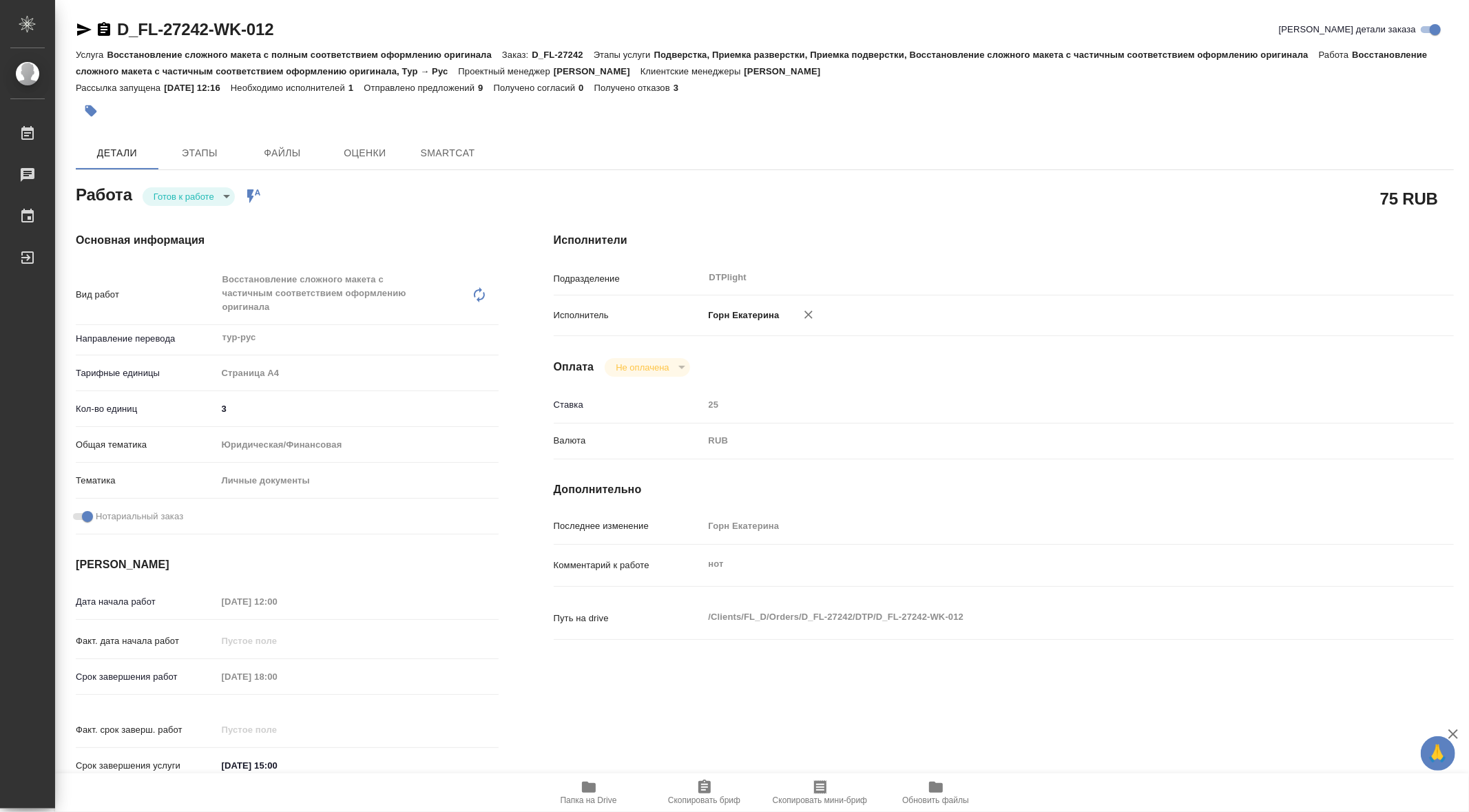
type textarea "x"
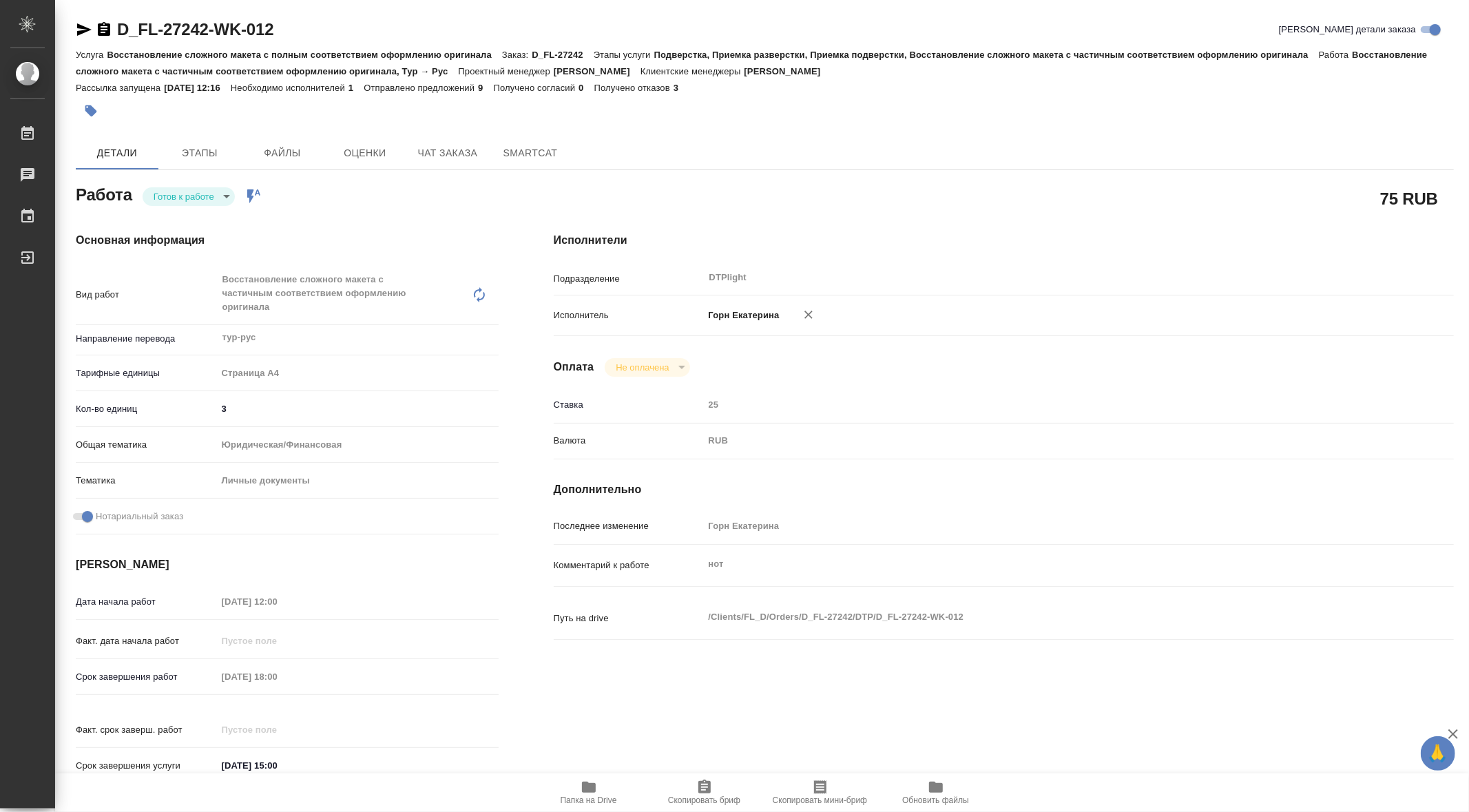
type textarea "x"
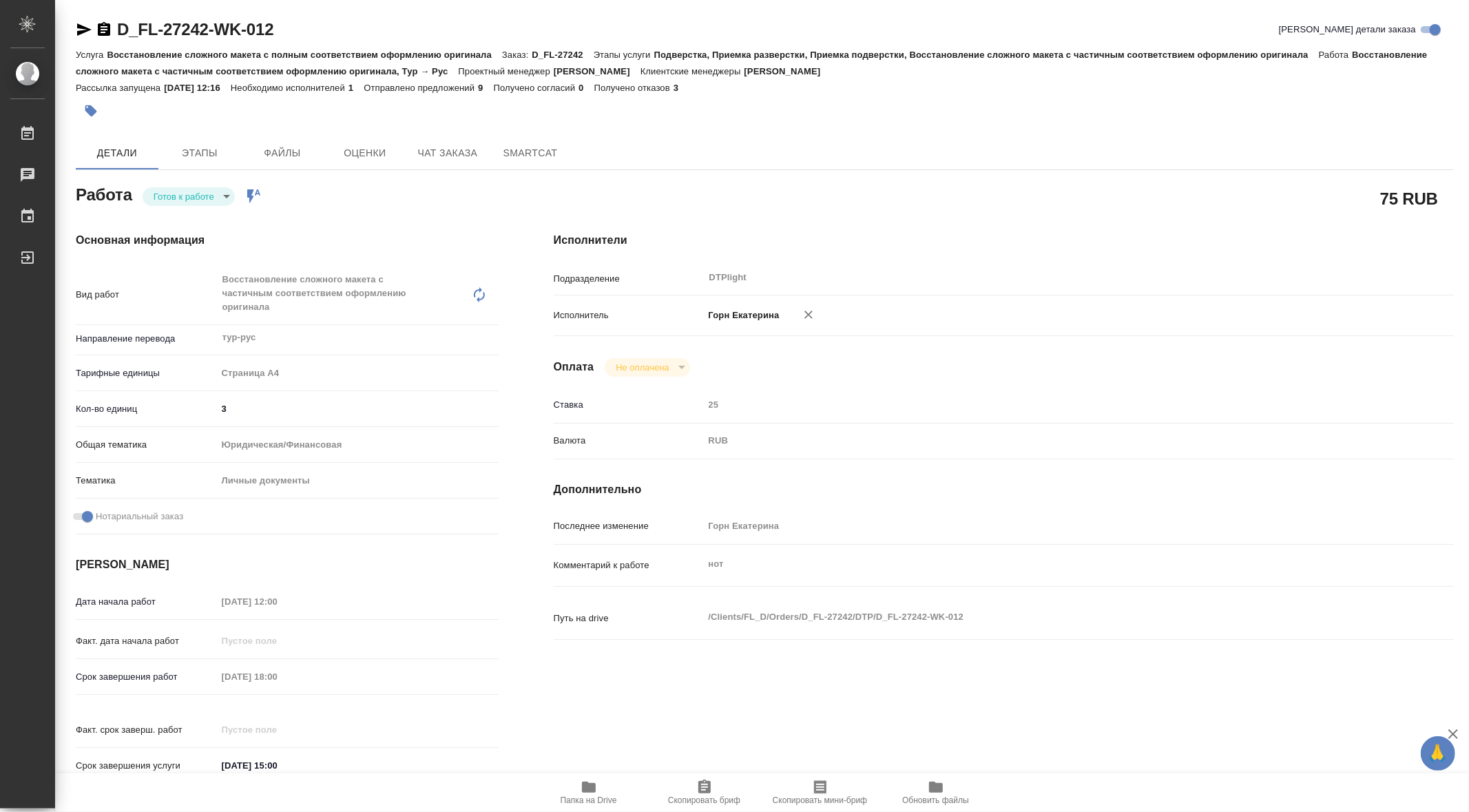
type textarea "x"
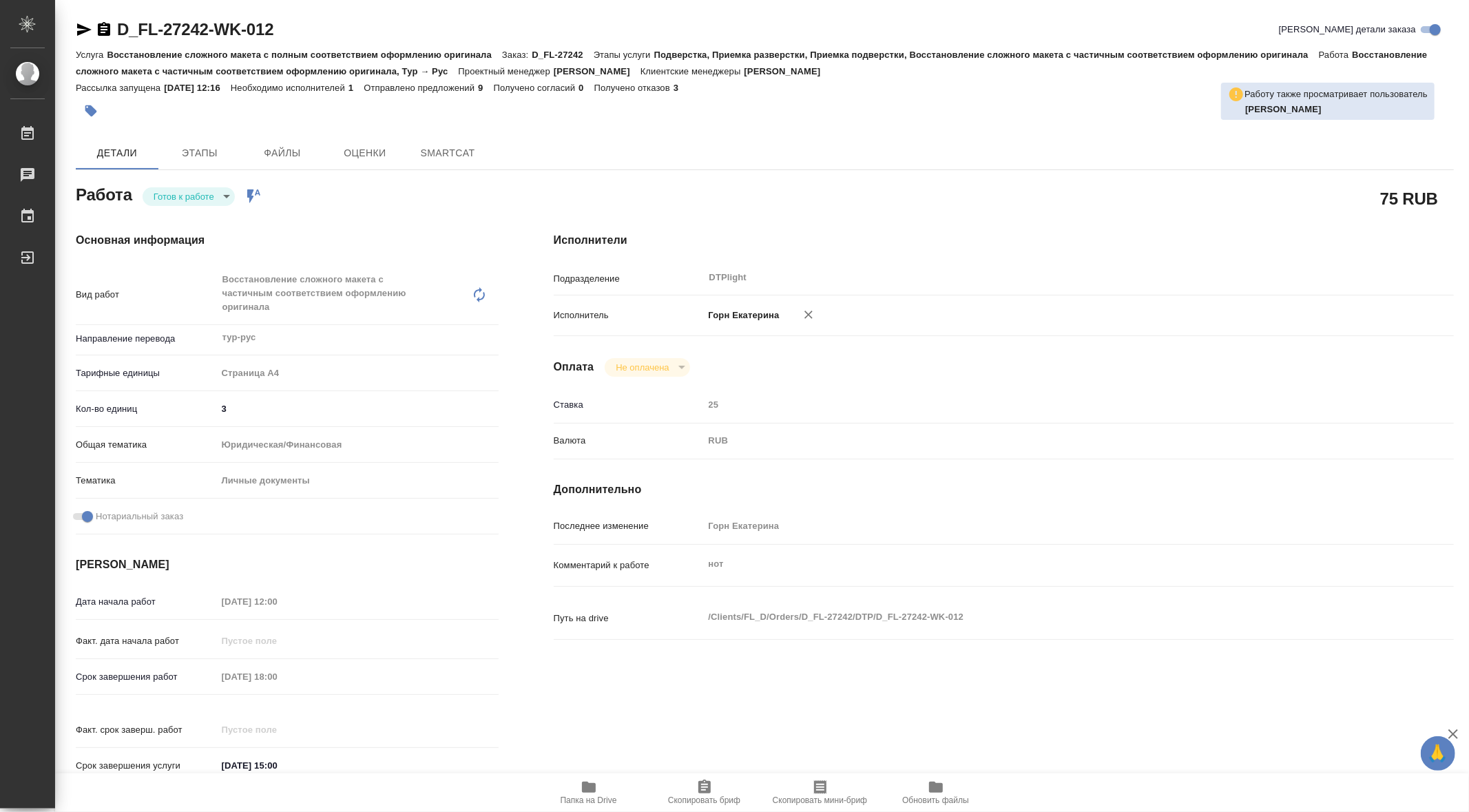
type textarea "x"
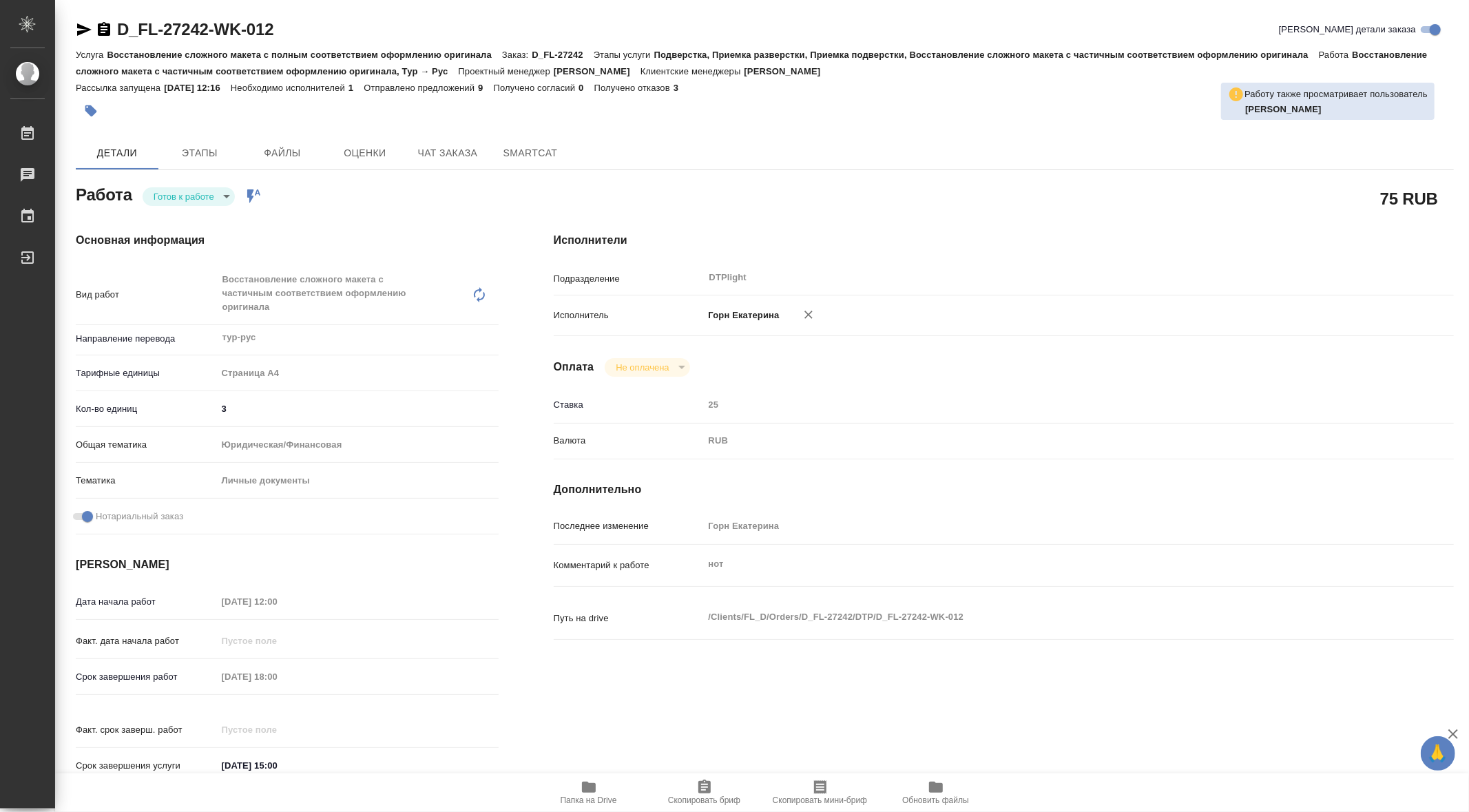
type textarea "x"
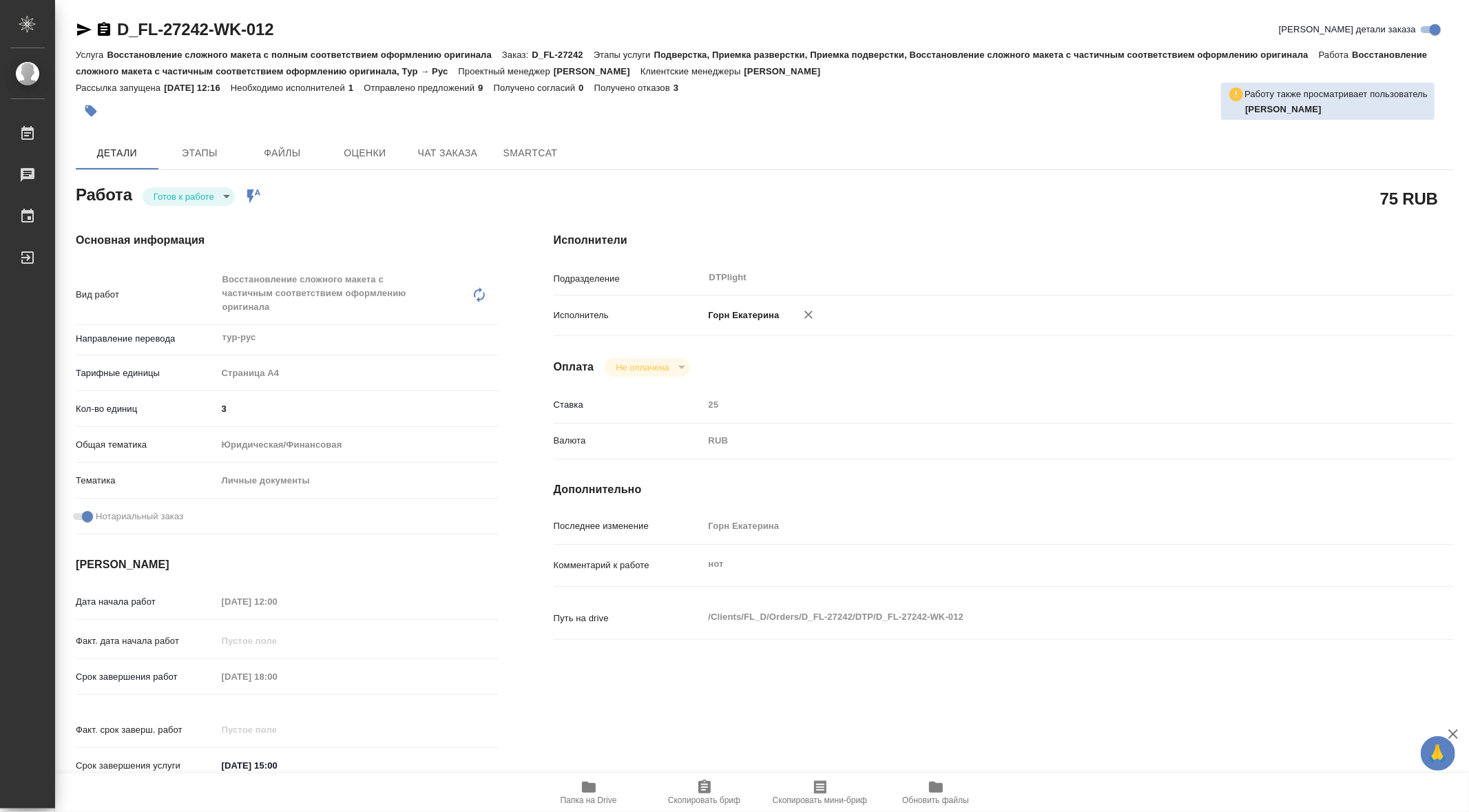
type textarea "x"
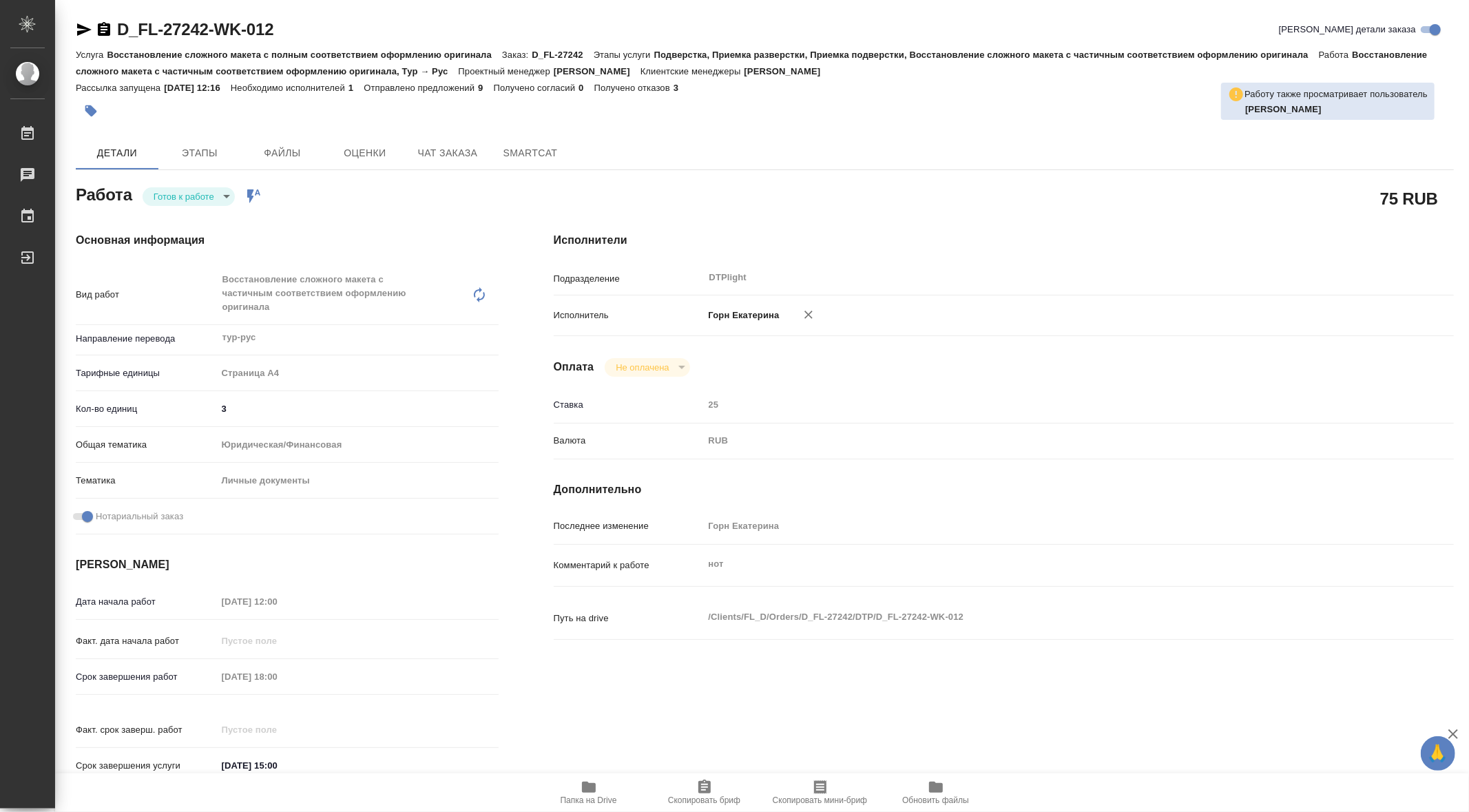
type textarea "x"
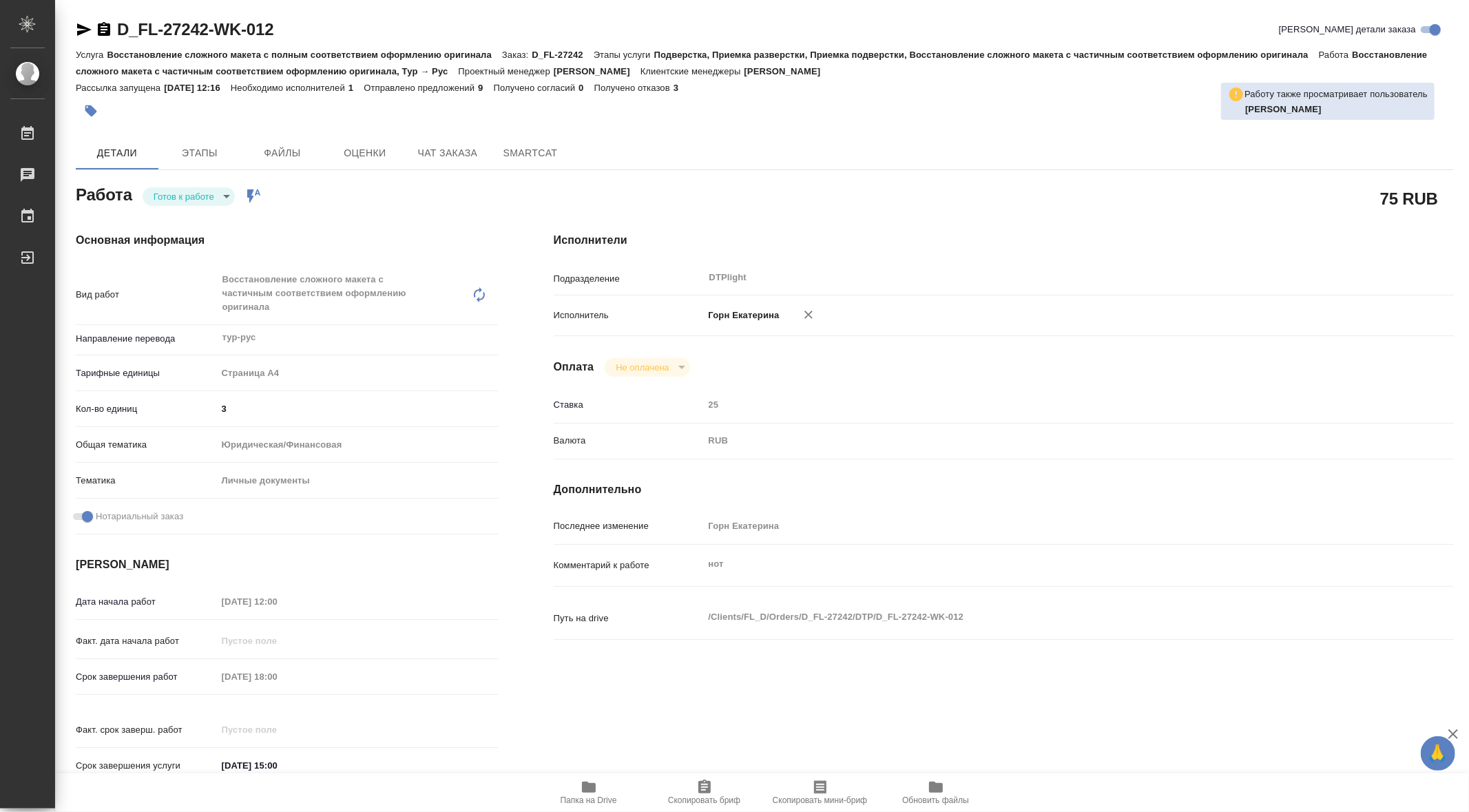
type textarea "x"
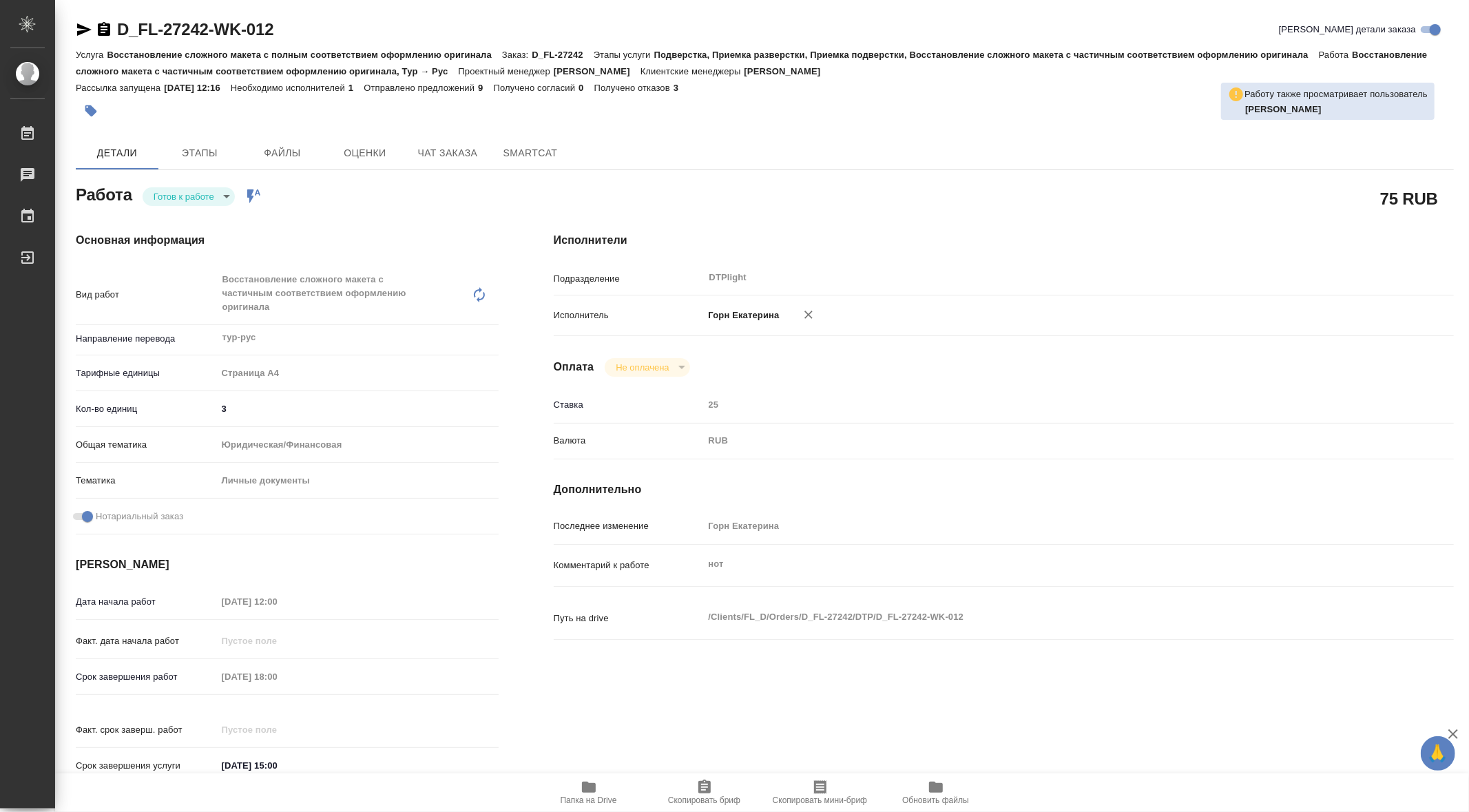
type textarea "x"
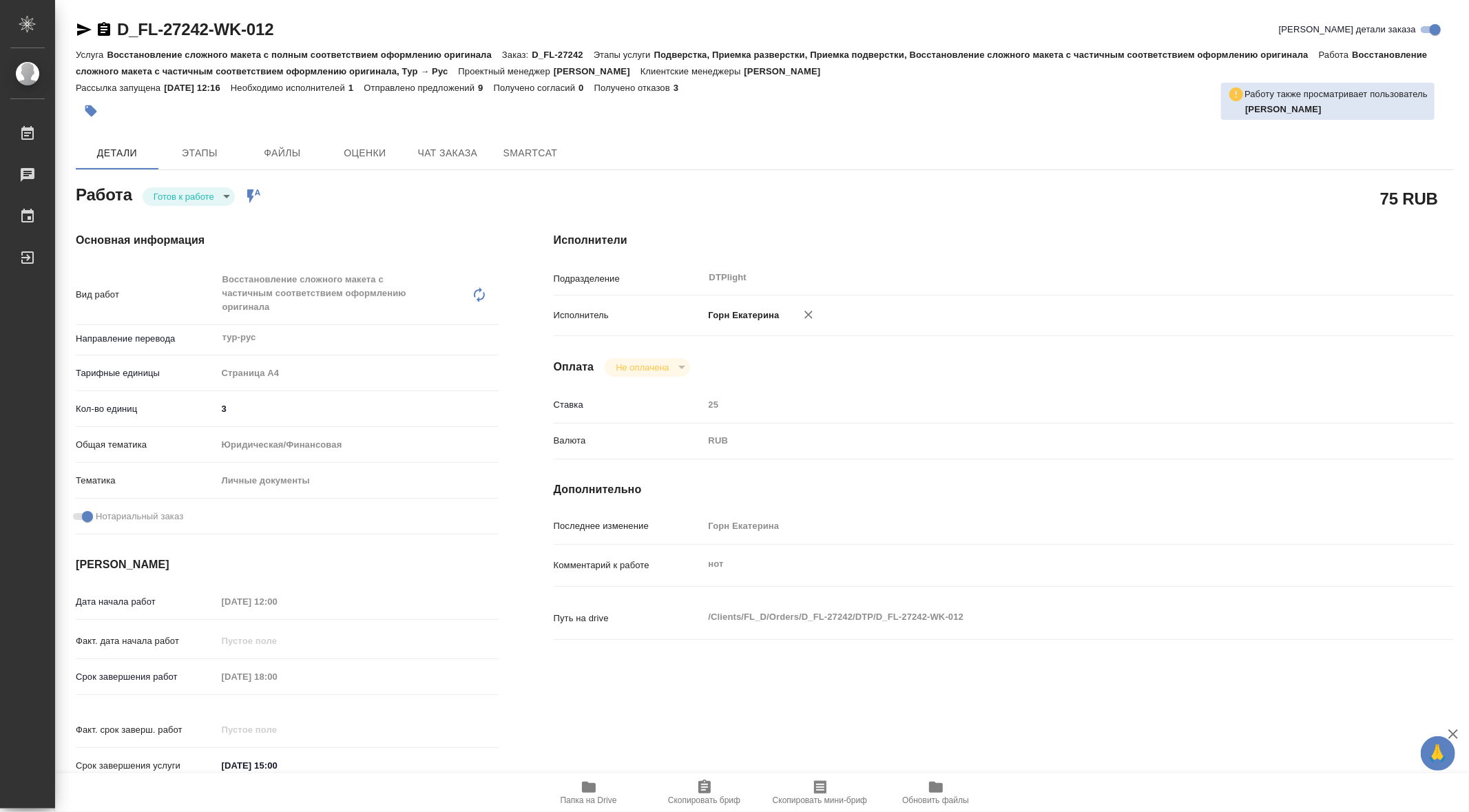
type textarea "x"
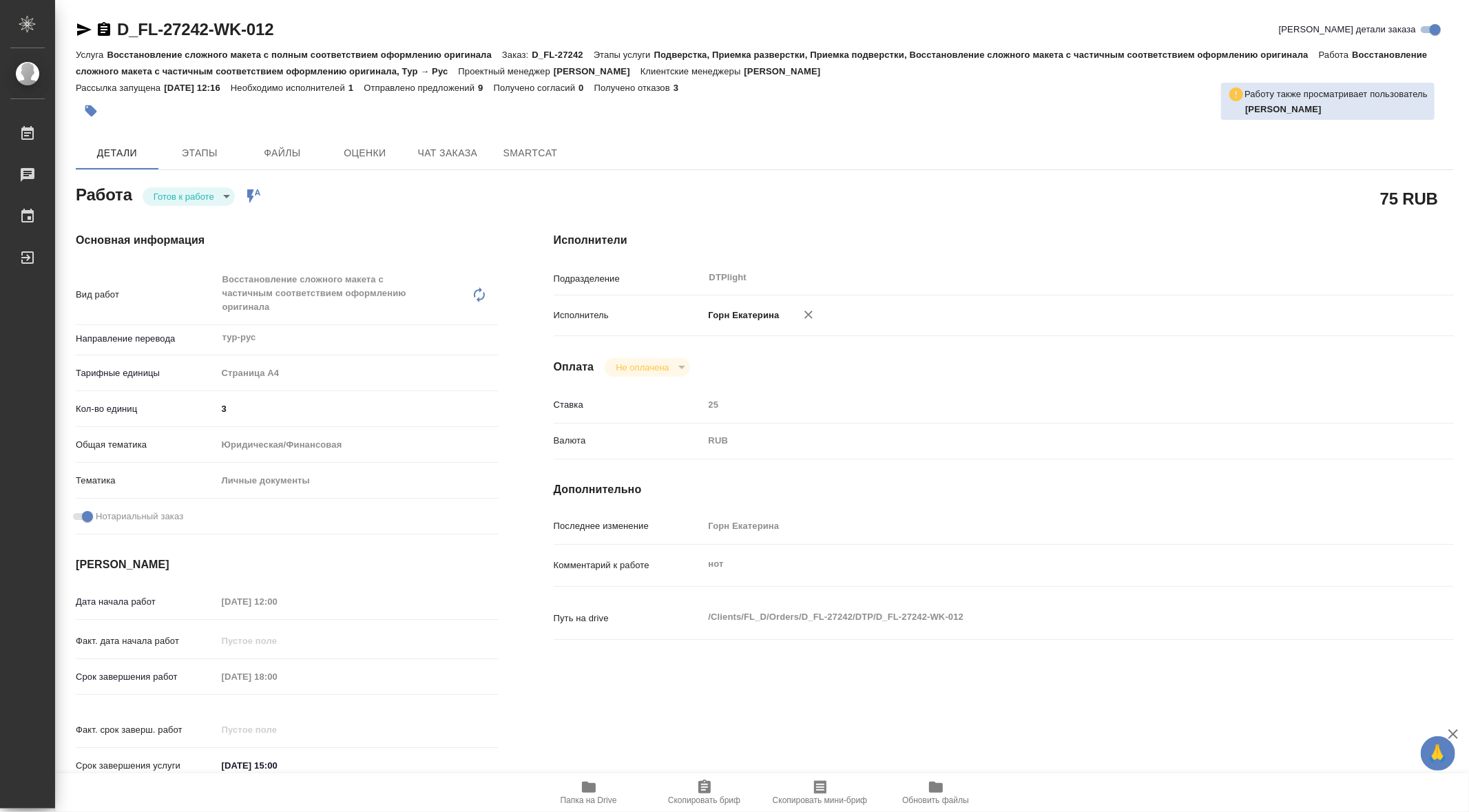
type textarea "x"
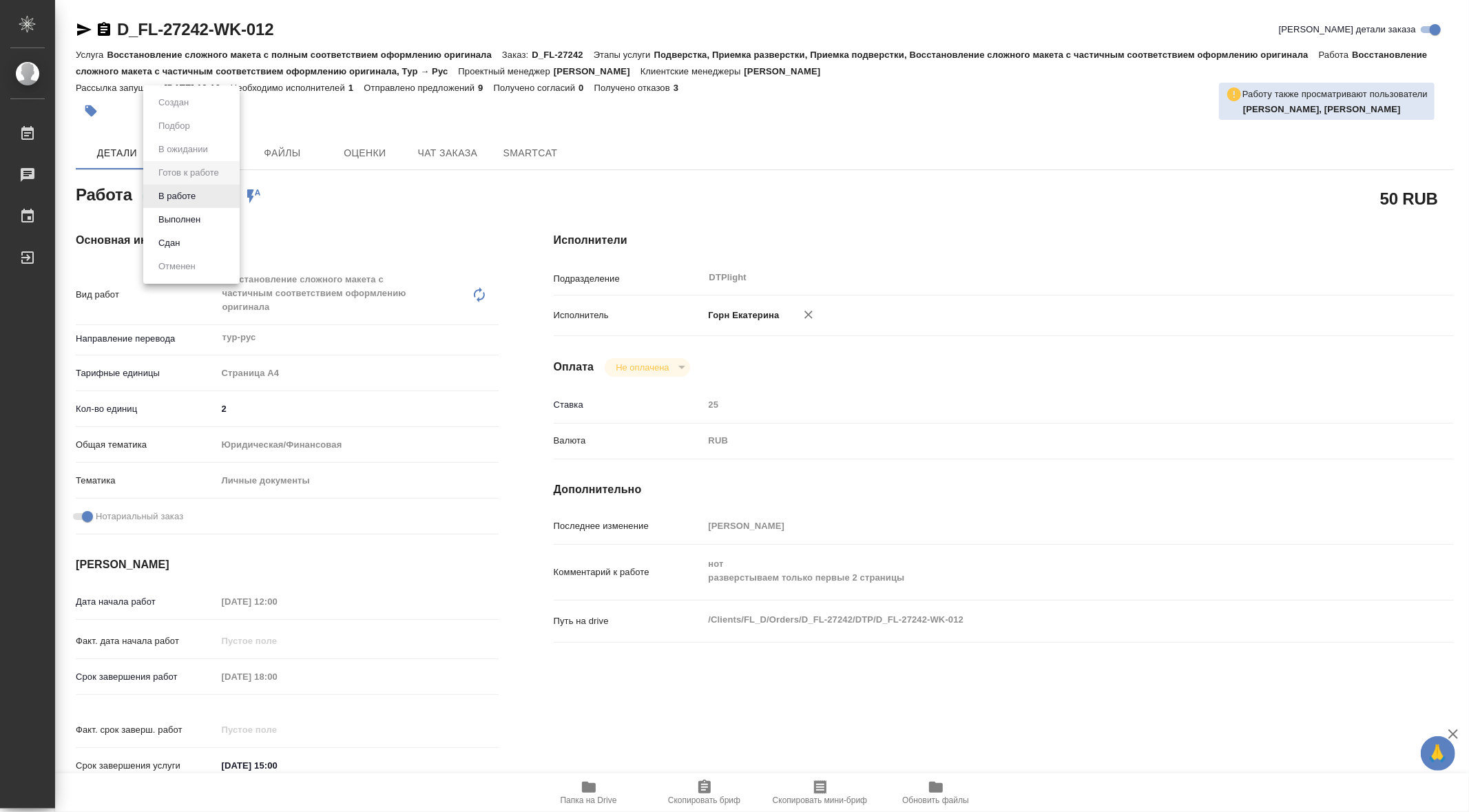
click at [222, 190] on body "🙏 .cls-1 fill:#fff; AWATERA [PERSON_NAME] Чаты График Выйти D_FL-27242-WK-012 К…" at bounding box center [734, 406] width 1469 height 812
click at [192, 196] on button "В работе" at bounding box center [177, 196] width 46 height 15
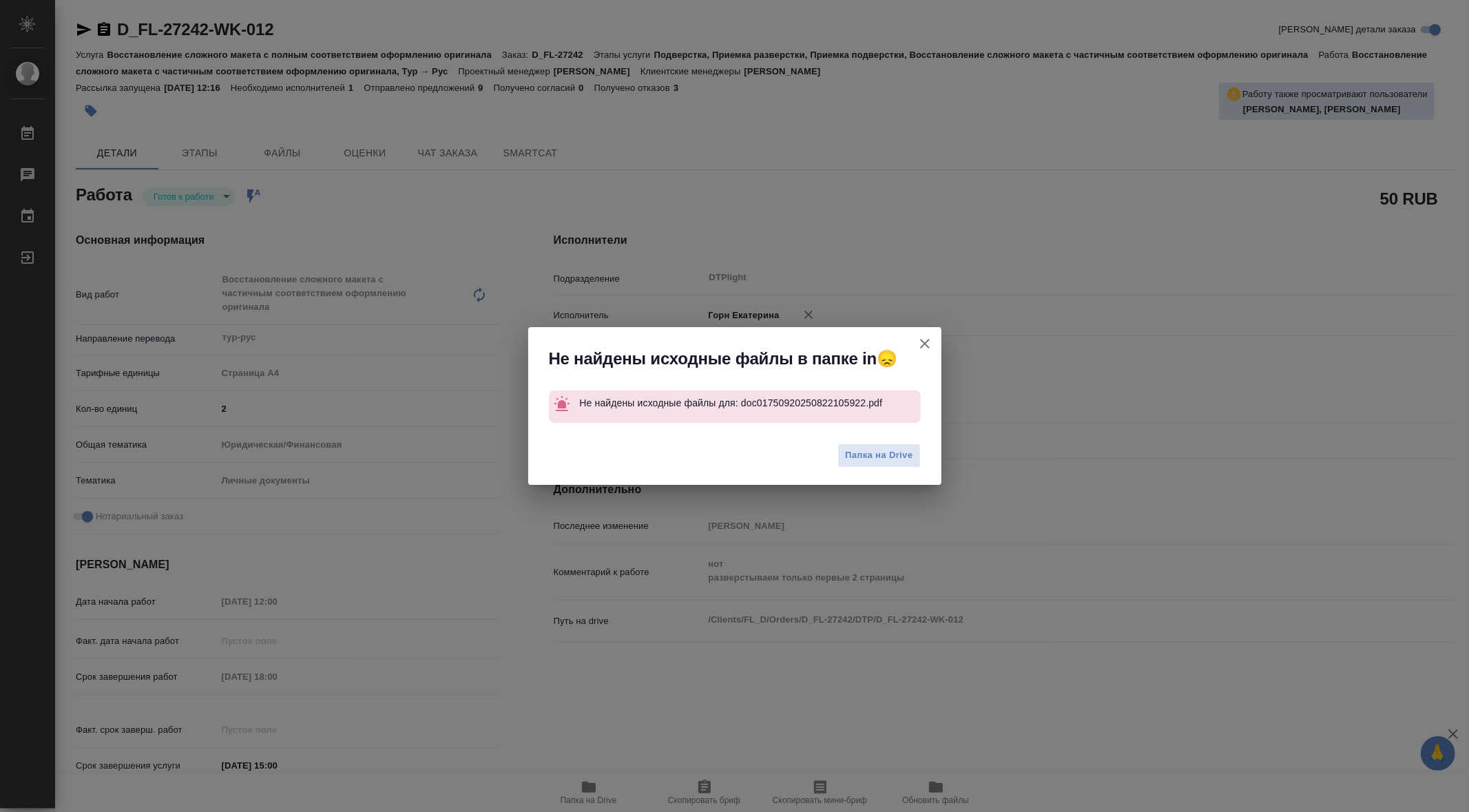
type textarea "x"
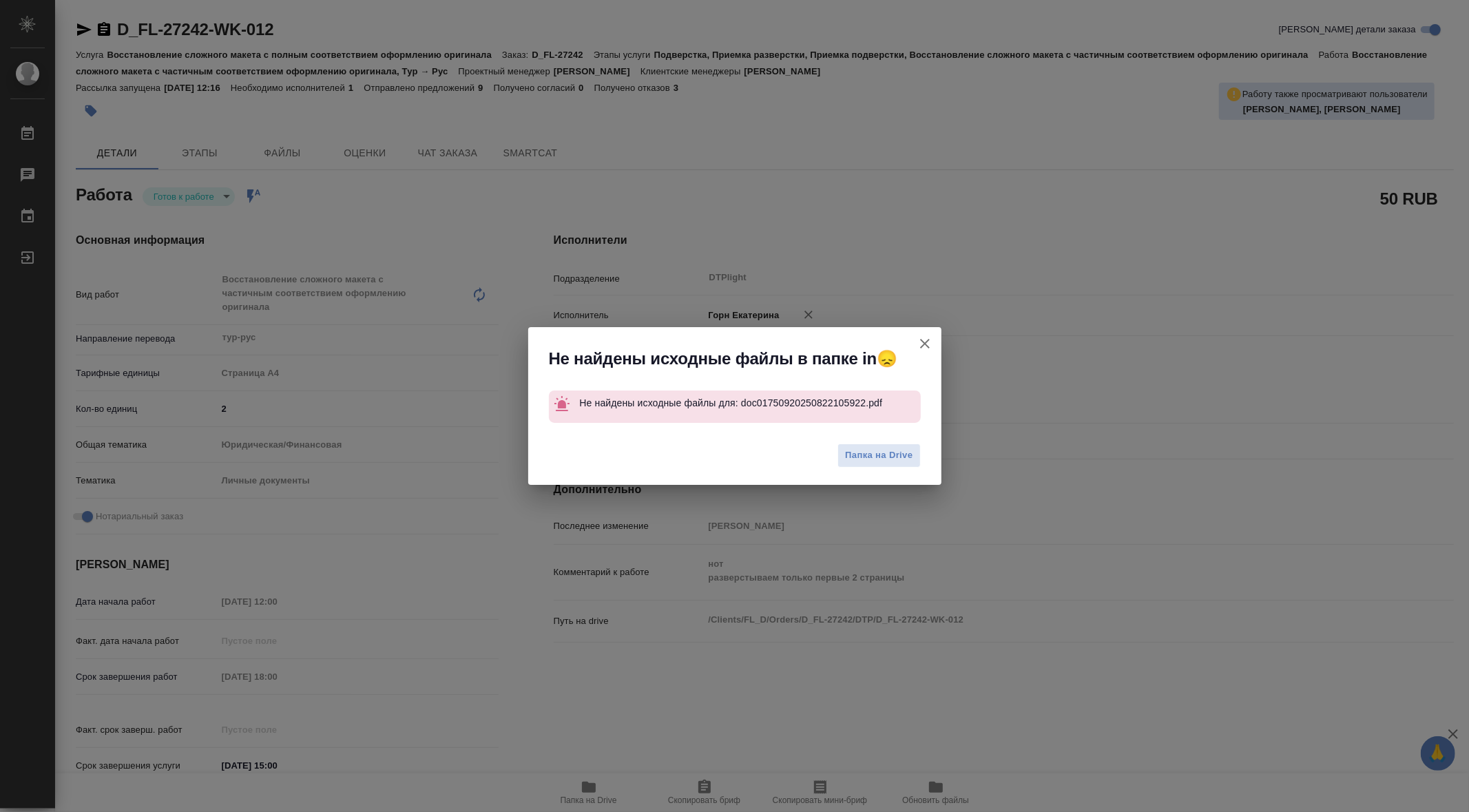
type textarea "x"
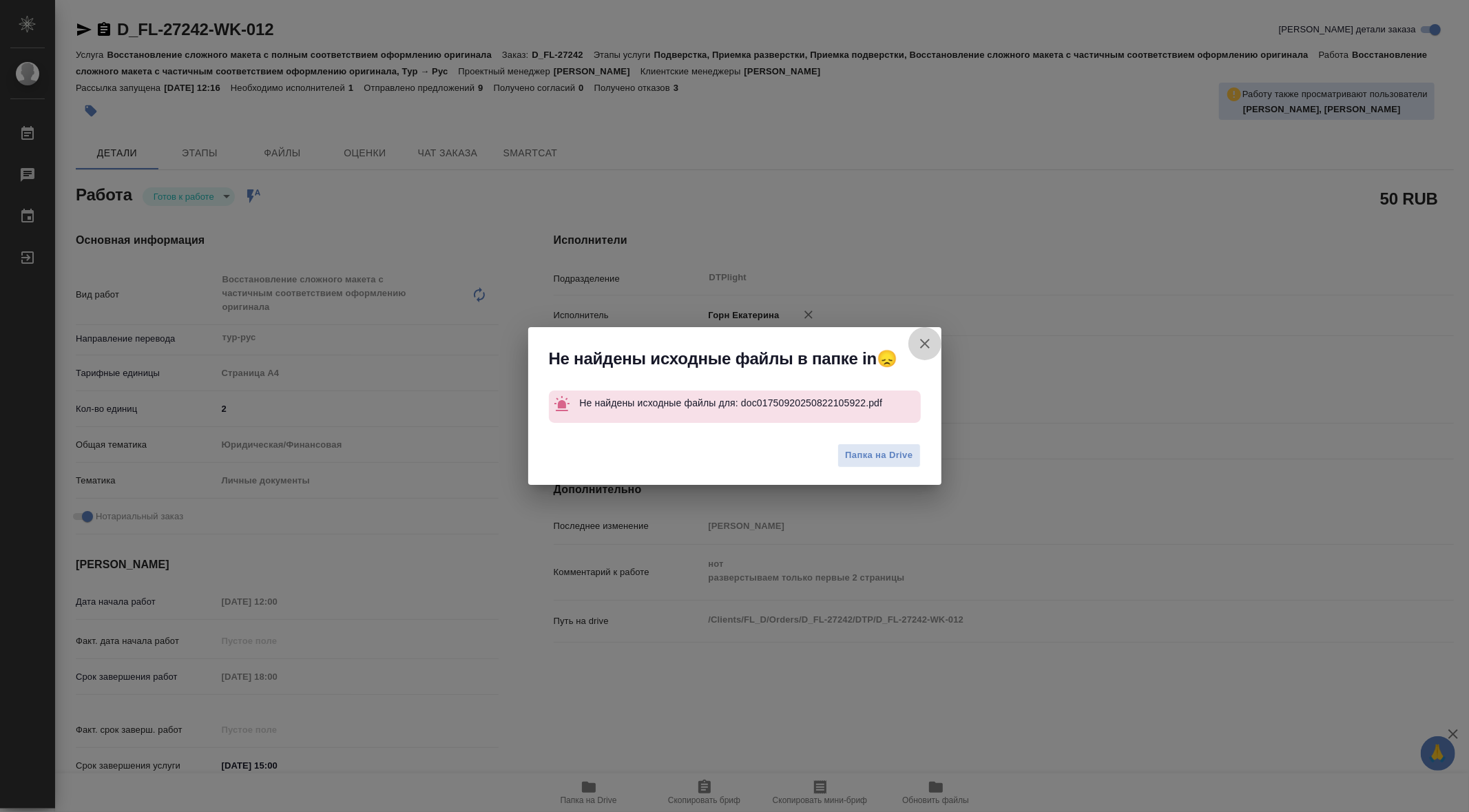
click at [924, 341] on icon "button" at bounding box center [924, 344] width 16 height 16
type textarea "x"
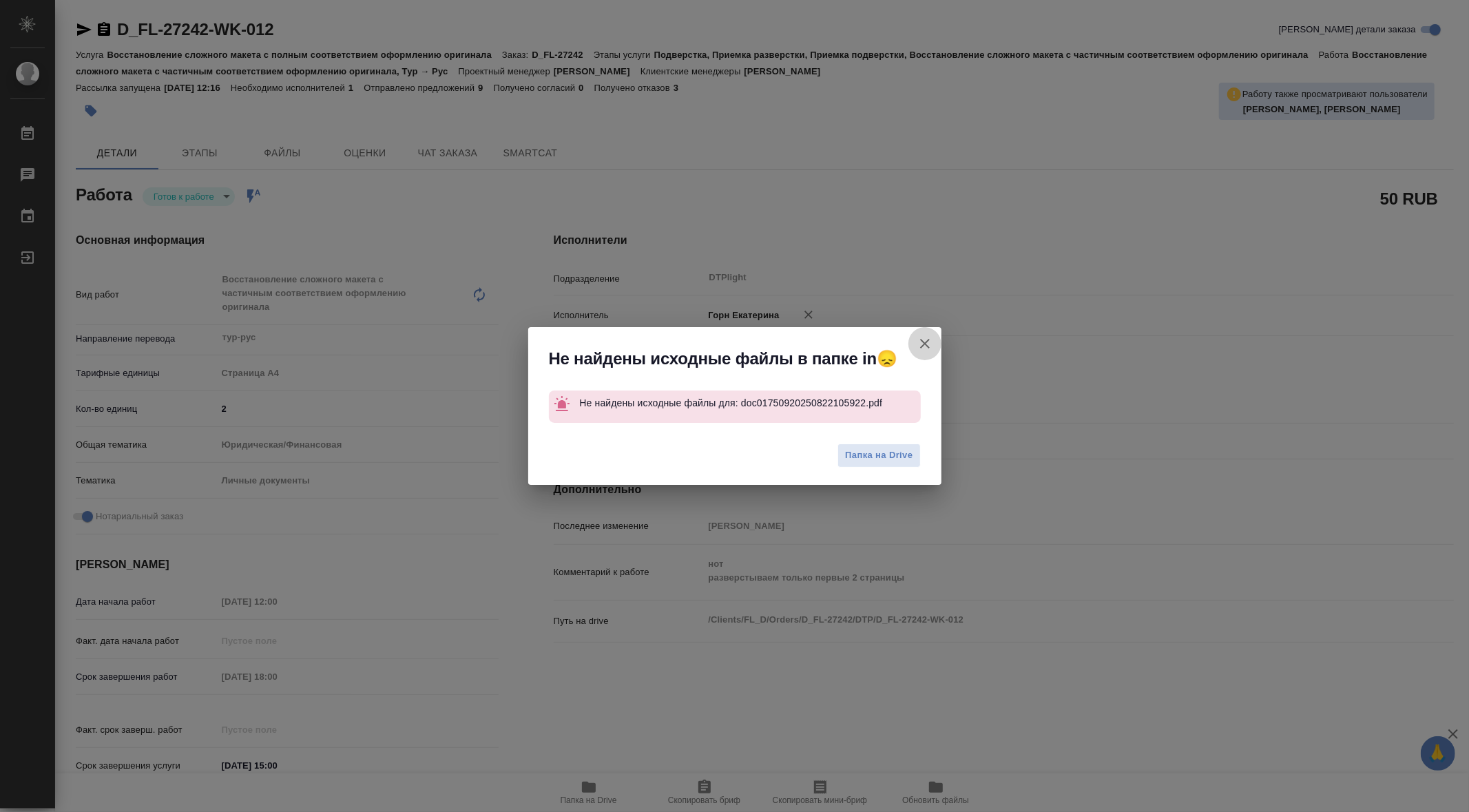
type textarea "x"
